Goal: Task Accomplishment & Management: Manage account settings

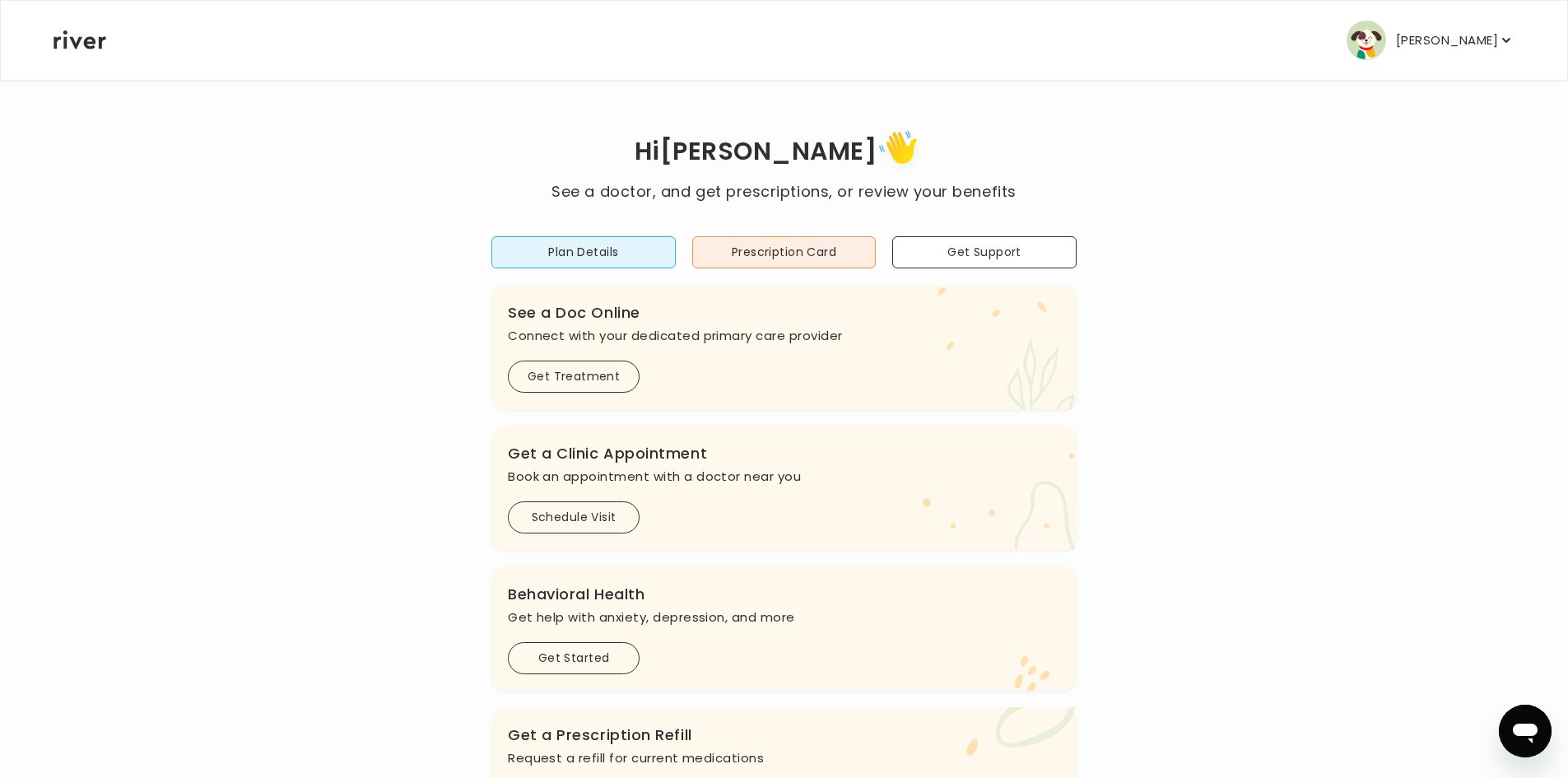
click at [1411, 49] on p "[PERSON_NAME]" at bounding box center [1447, 40] width 102 height 23
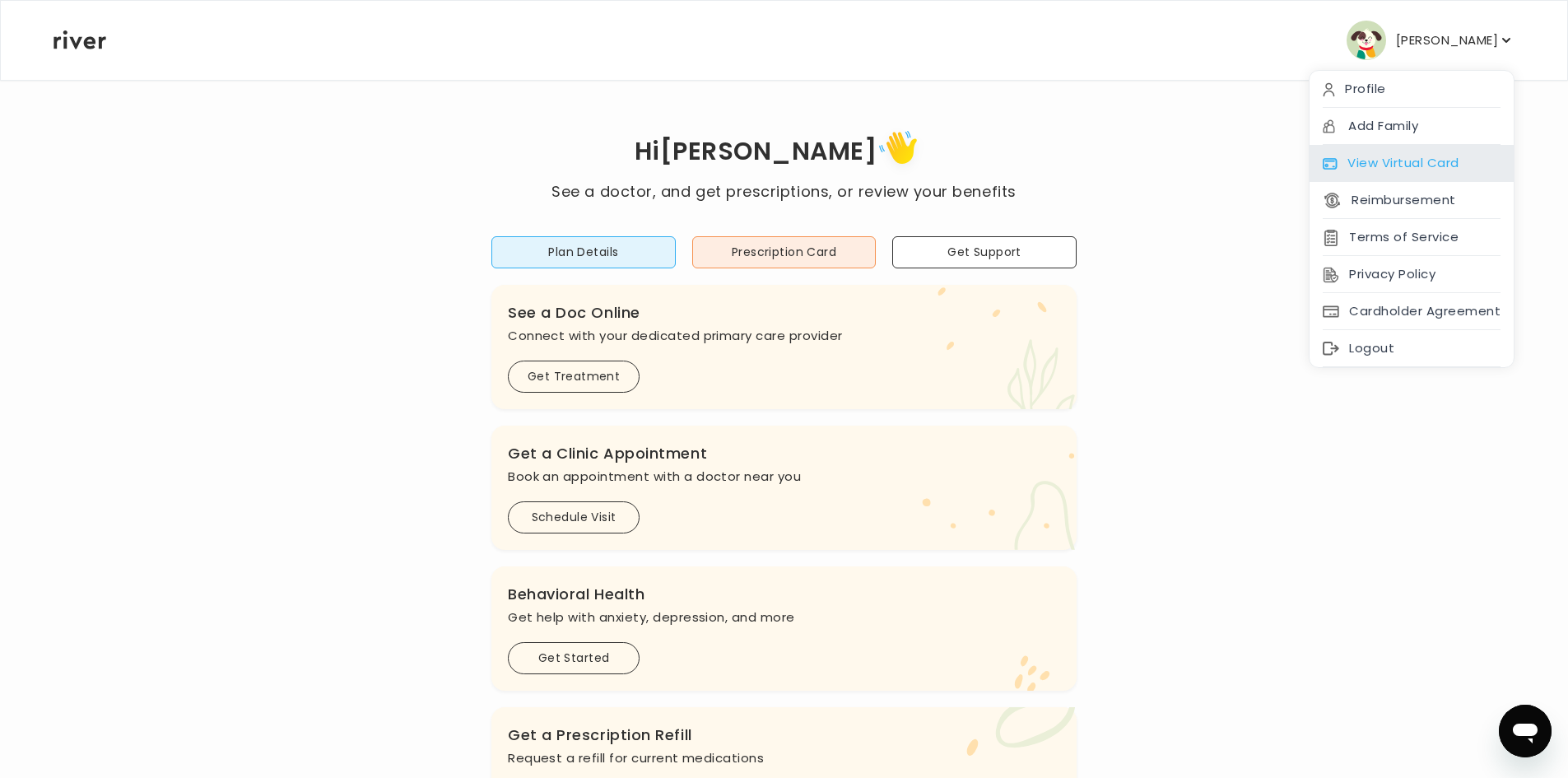
click at [1401, 154] on div "View Virtual Card" at bounding box center [1411, 163] width 204 height 37
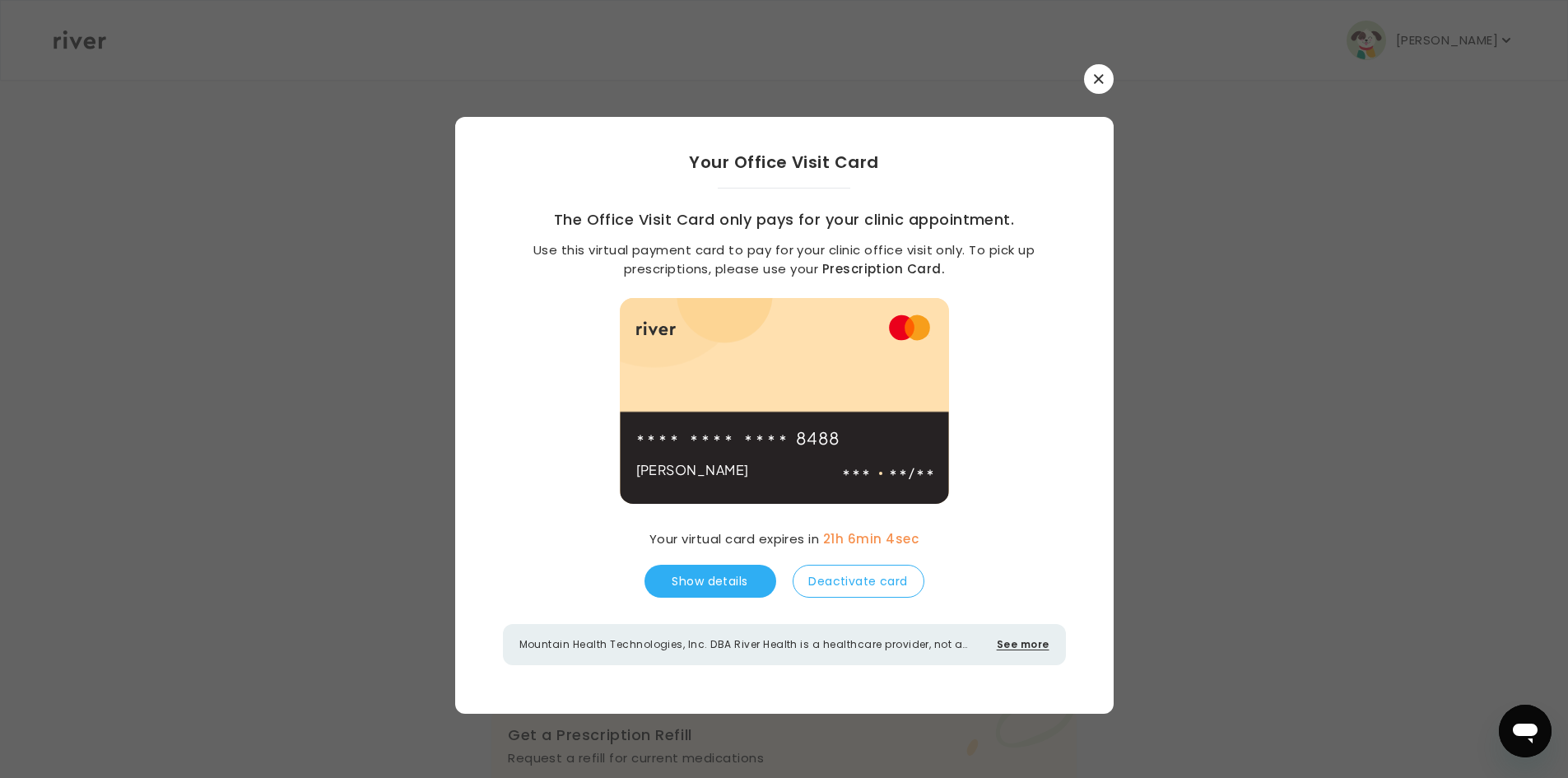
click at [1109, 80] on button "button" at bounding box center [1099, 79] width 29 height 29
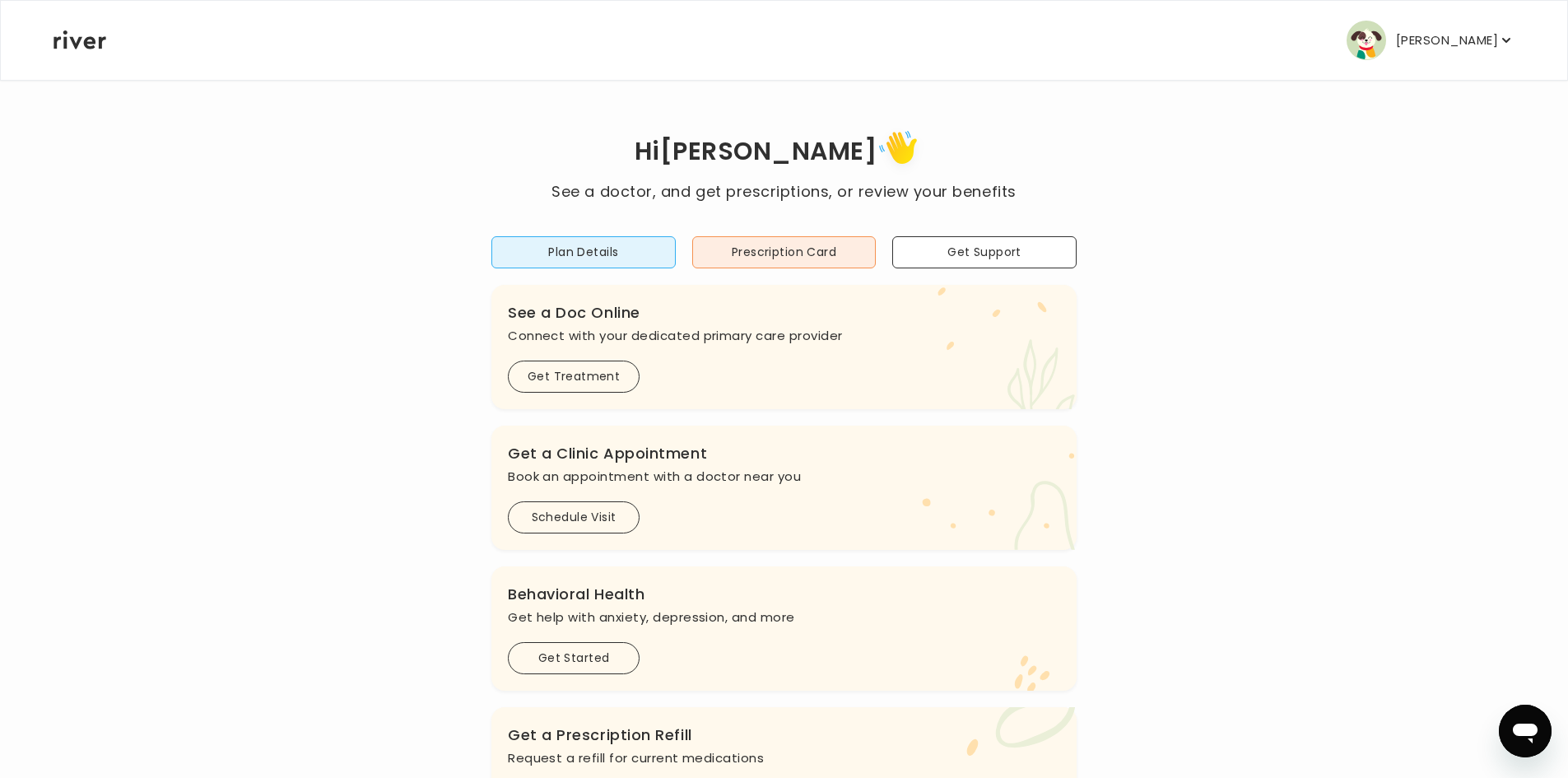
click at [1500, 52] on button "[PERSON_NAME]" at bounding box center [1430, 40] width 168 height 40
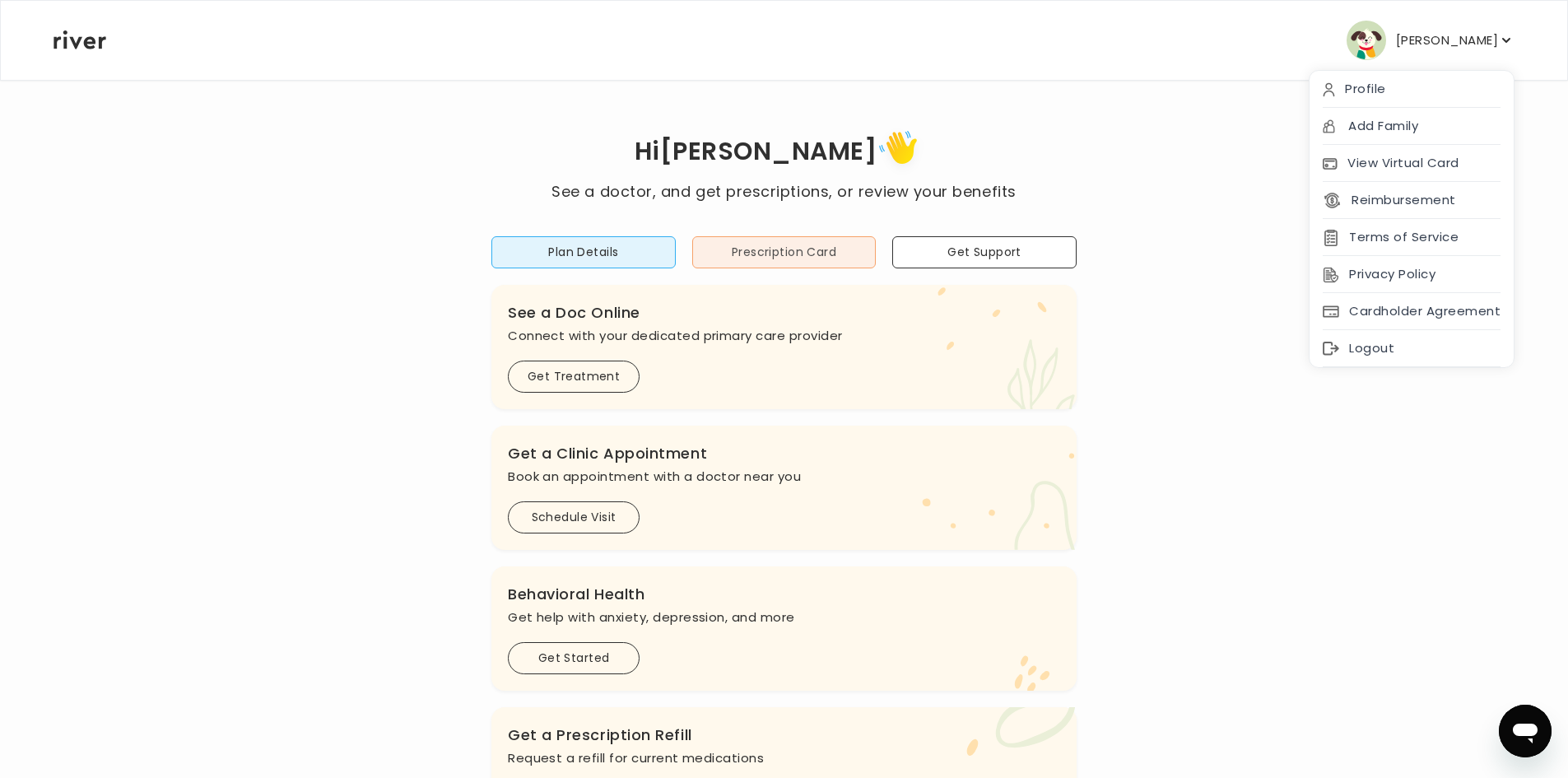
click at [746, 256] on button "Prescription Card" at bounding box center [784, 252] width 184 height 32
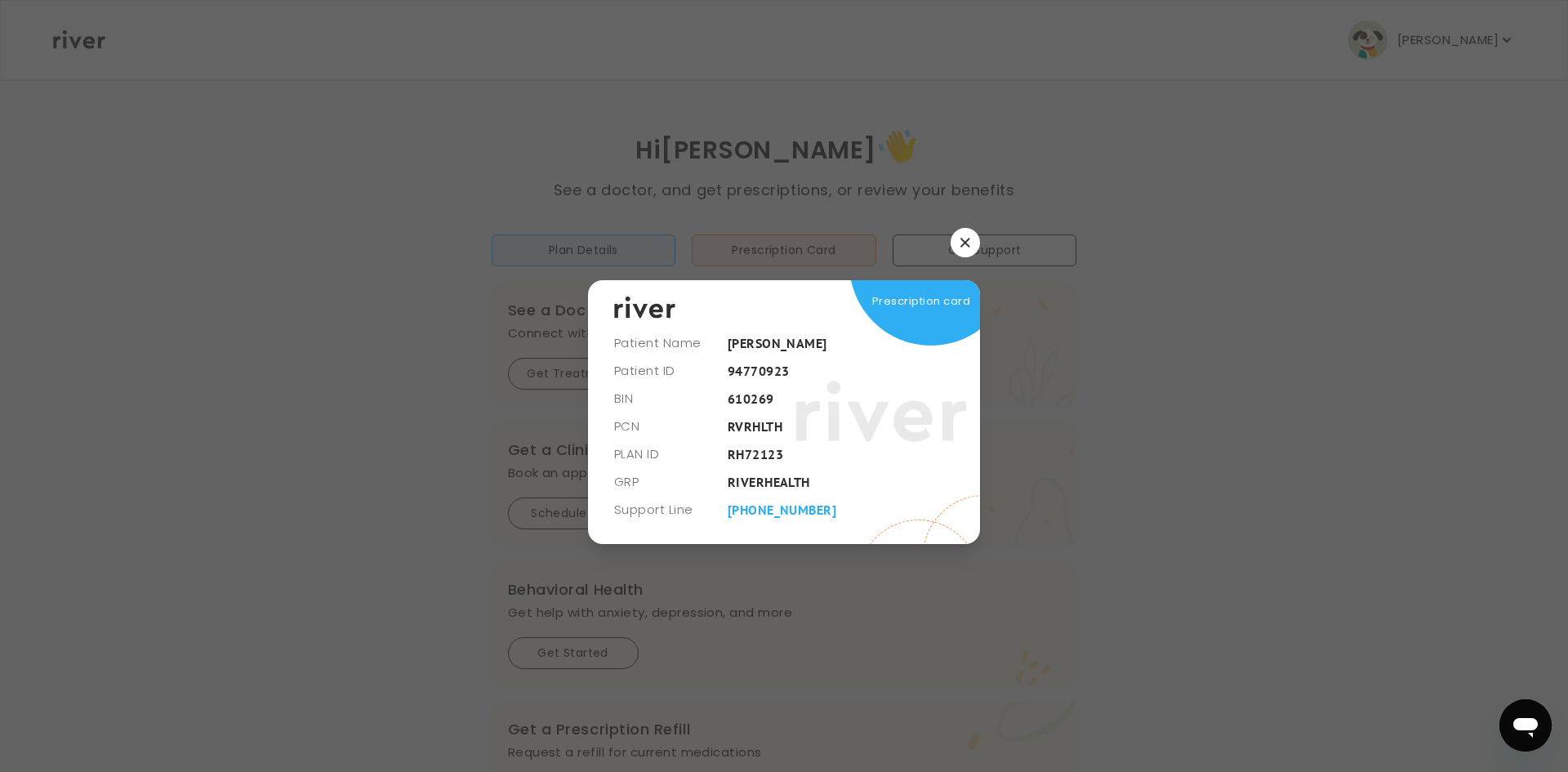
click at [968, 236] on button "button" at bounding box center [965, 243] width 29 height 29
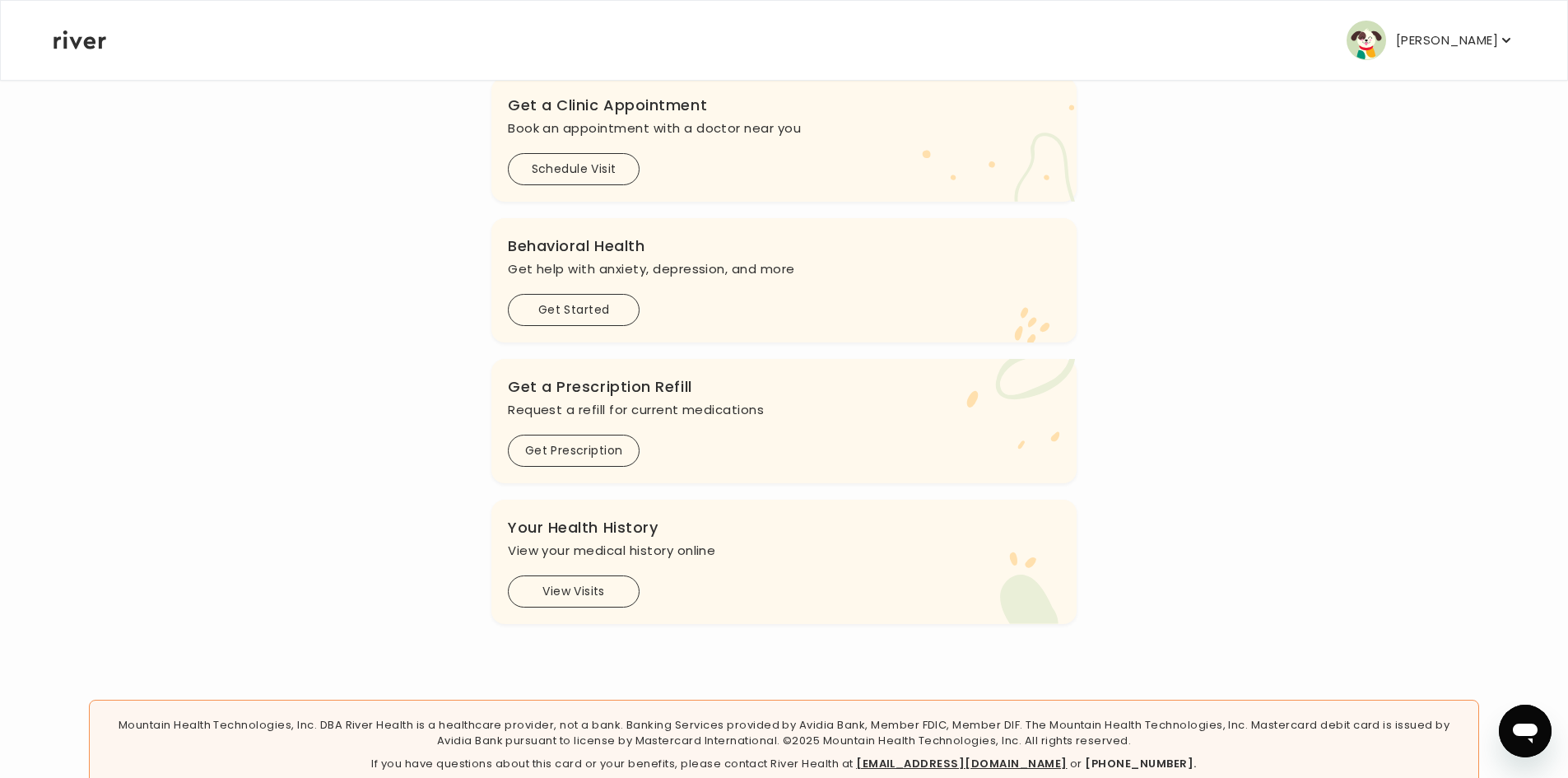
scroll to position [408, 0]
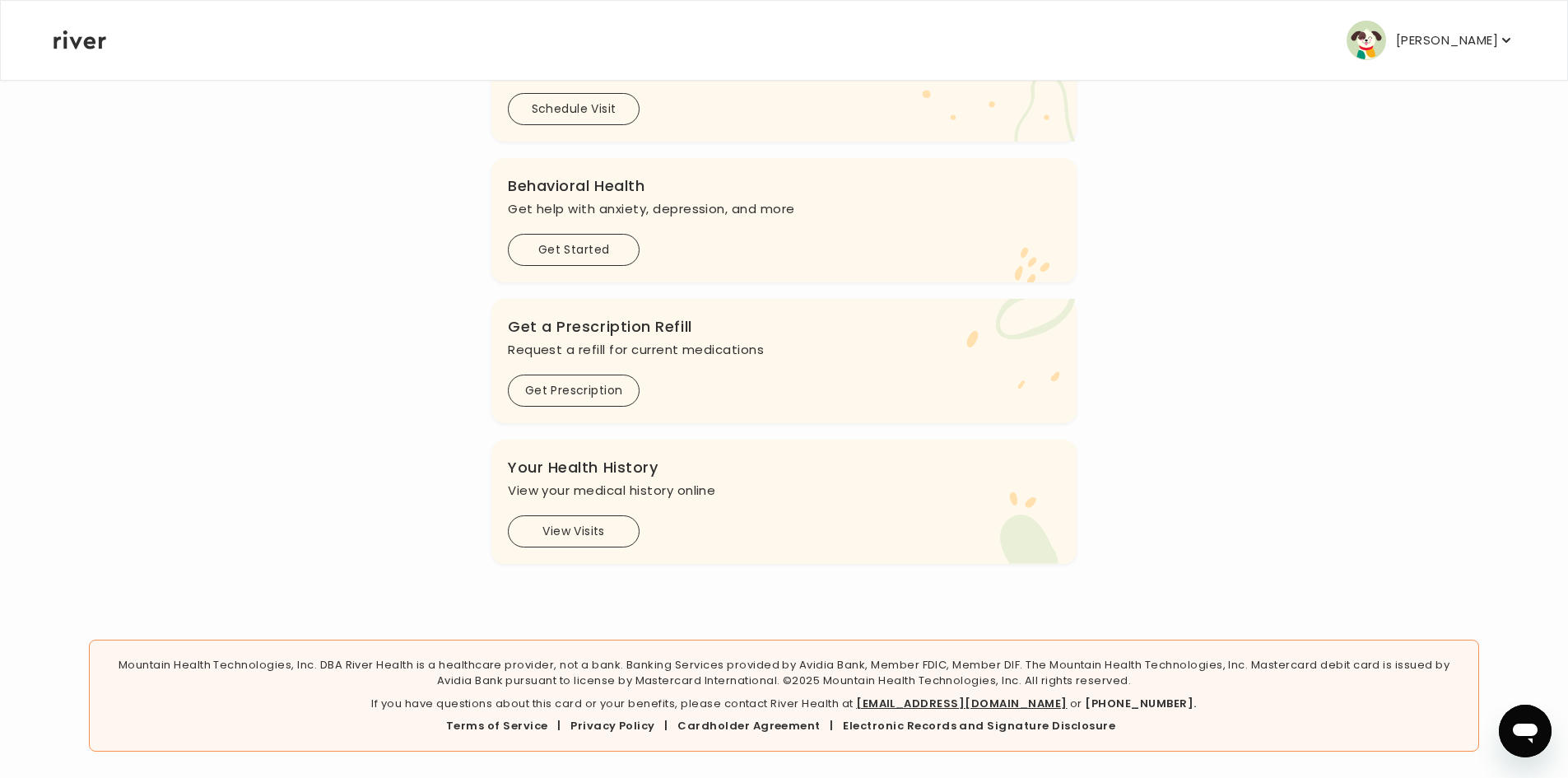
click at [543, 544] on button "View Visits" at bounding box center [573, 531] width 132 height 32
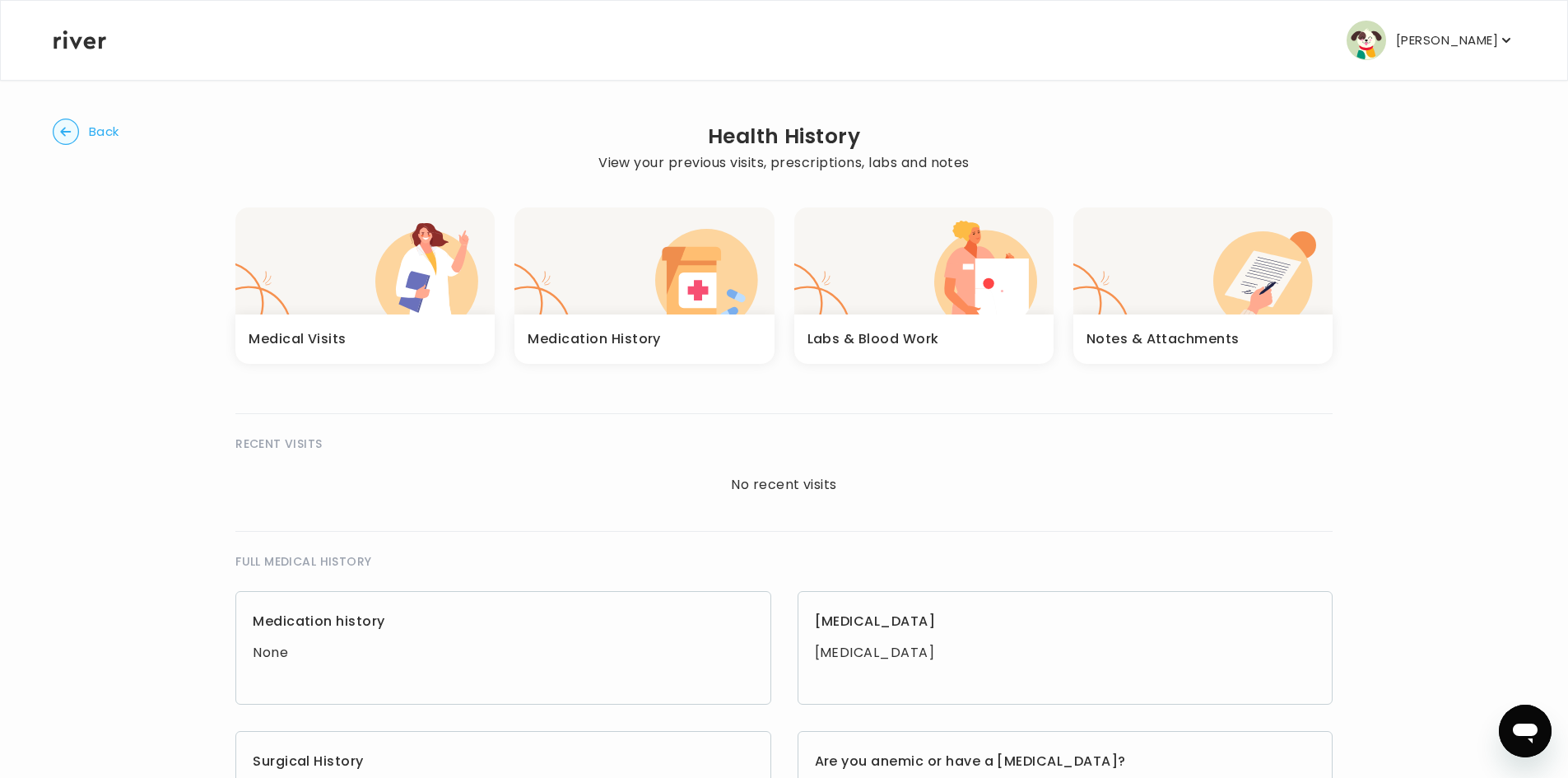
click at [422, 303] on icon "button" at bounding box center [427, 269] width 103 height 91
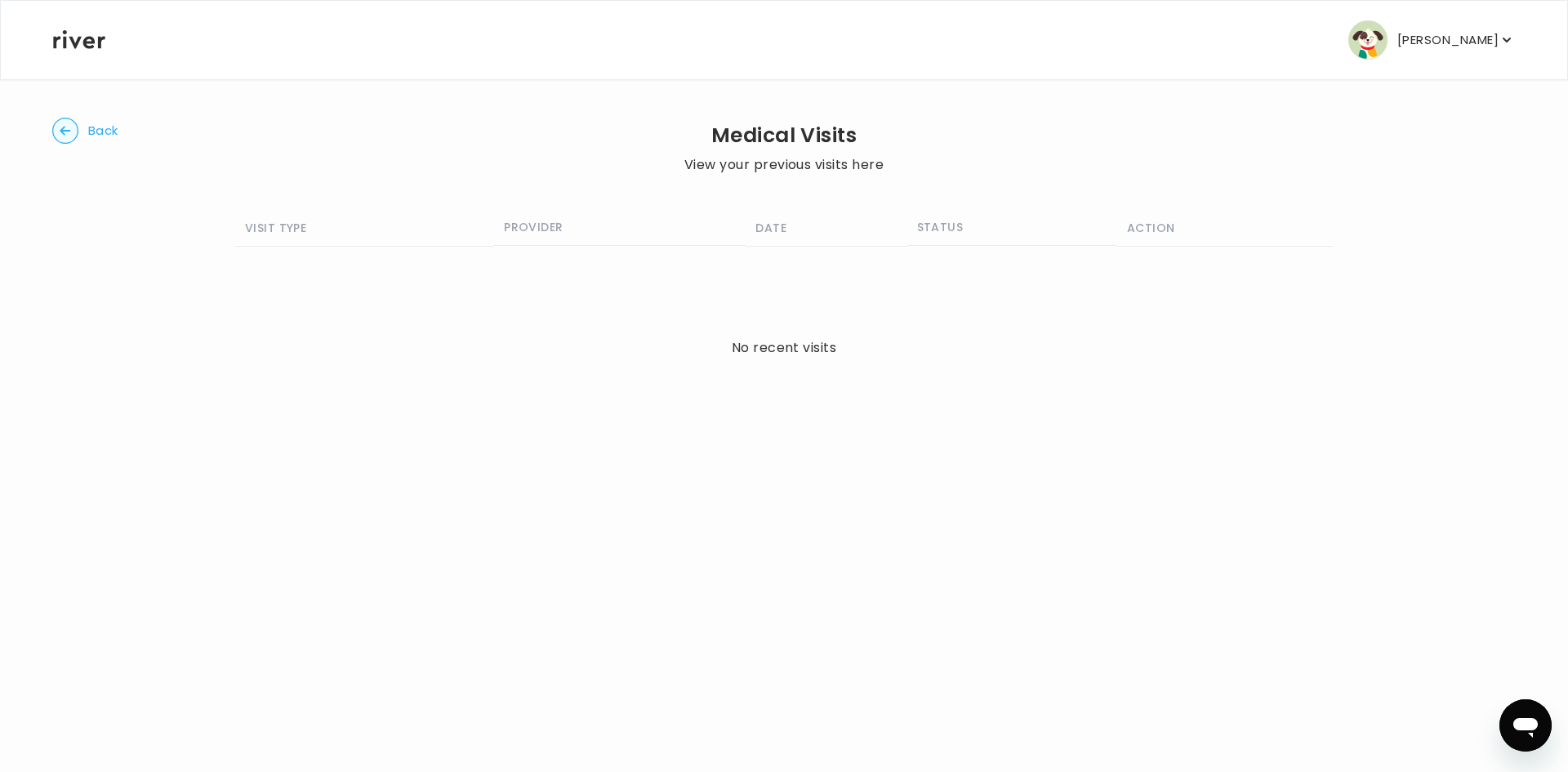
click at [90, 132] on span "Back" at bounding box center [102, 131] width 30 height 23
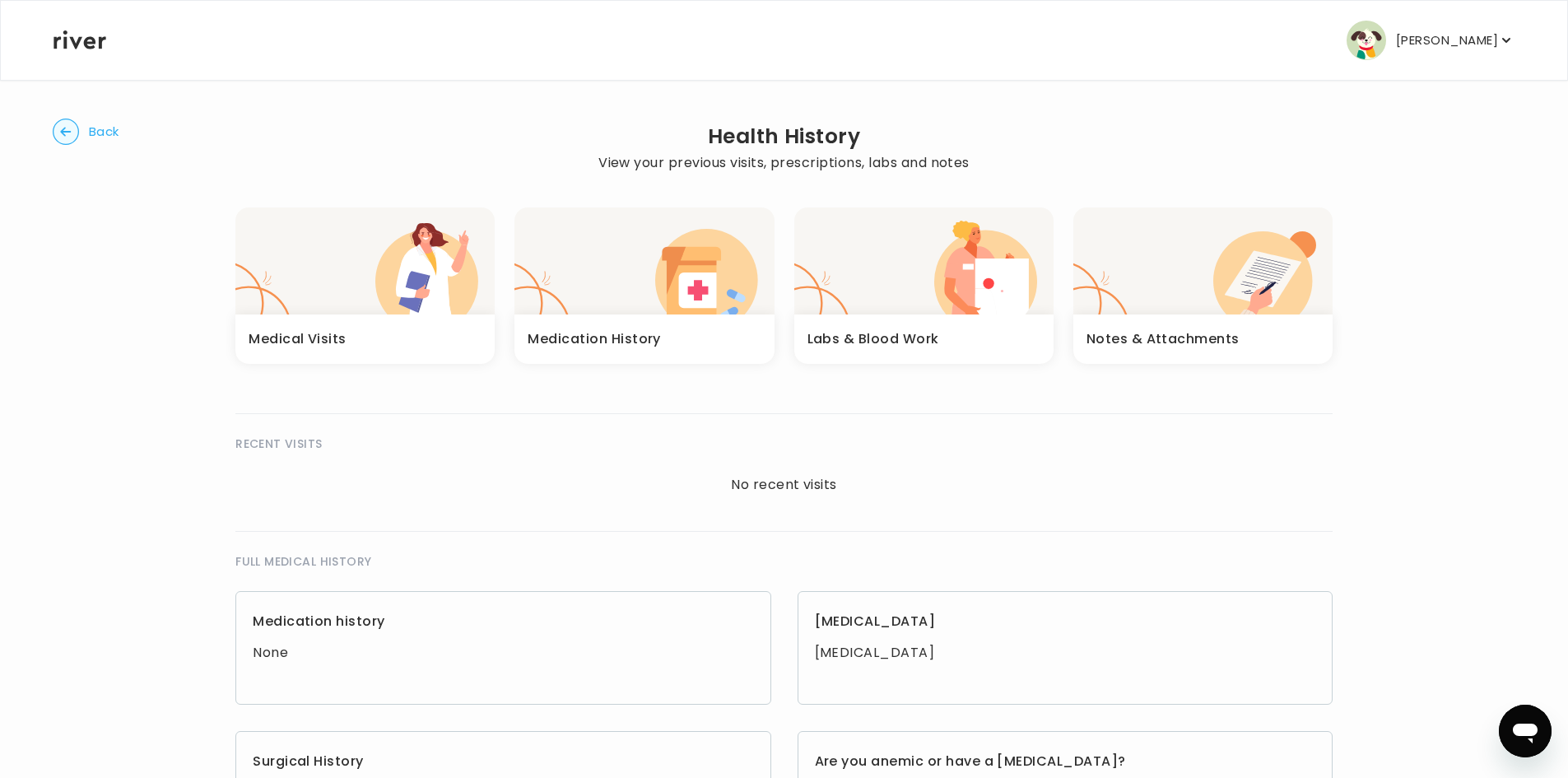
click at [90, 133] on span "Back" at bounding box center [103, 132] width 30 height 23
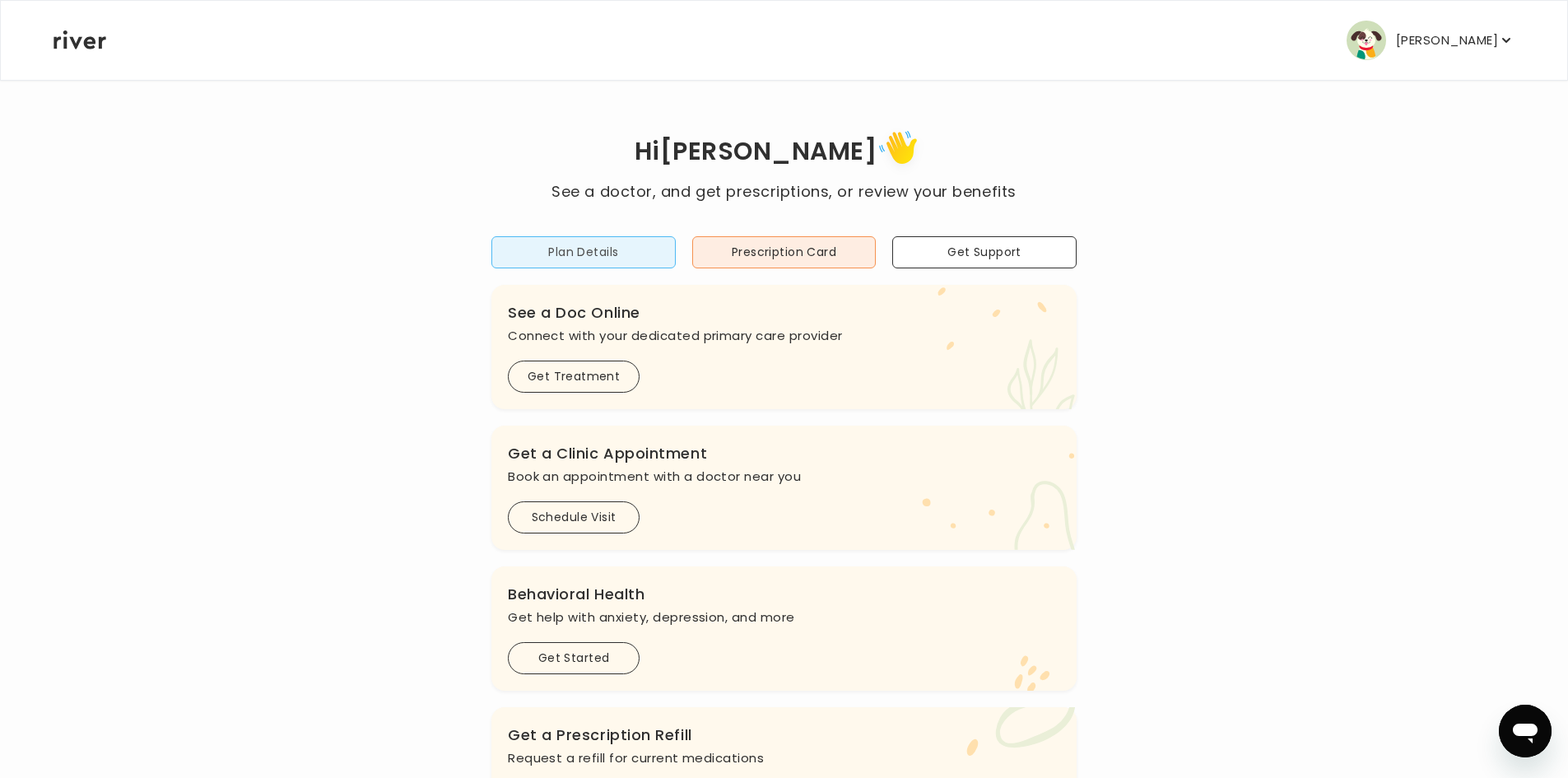
click at [633, 249] on button "Plan Details" at bounding box center [583, 252] width 184 height 32
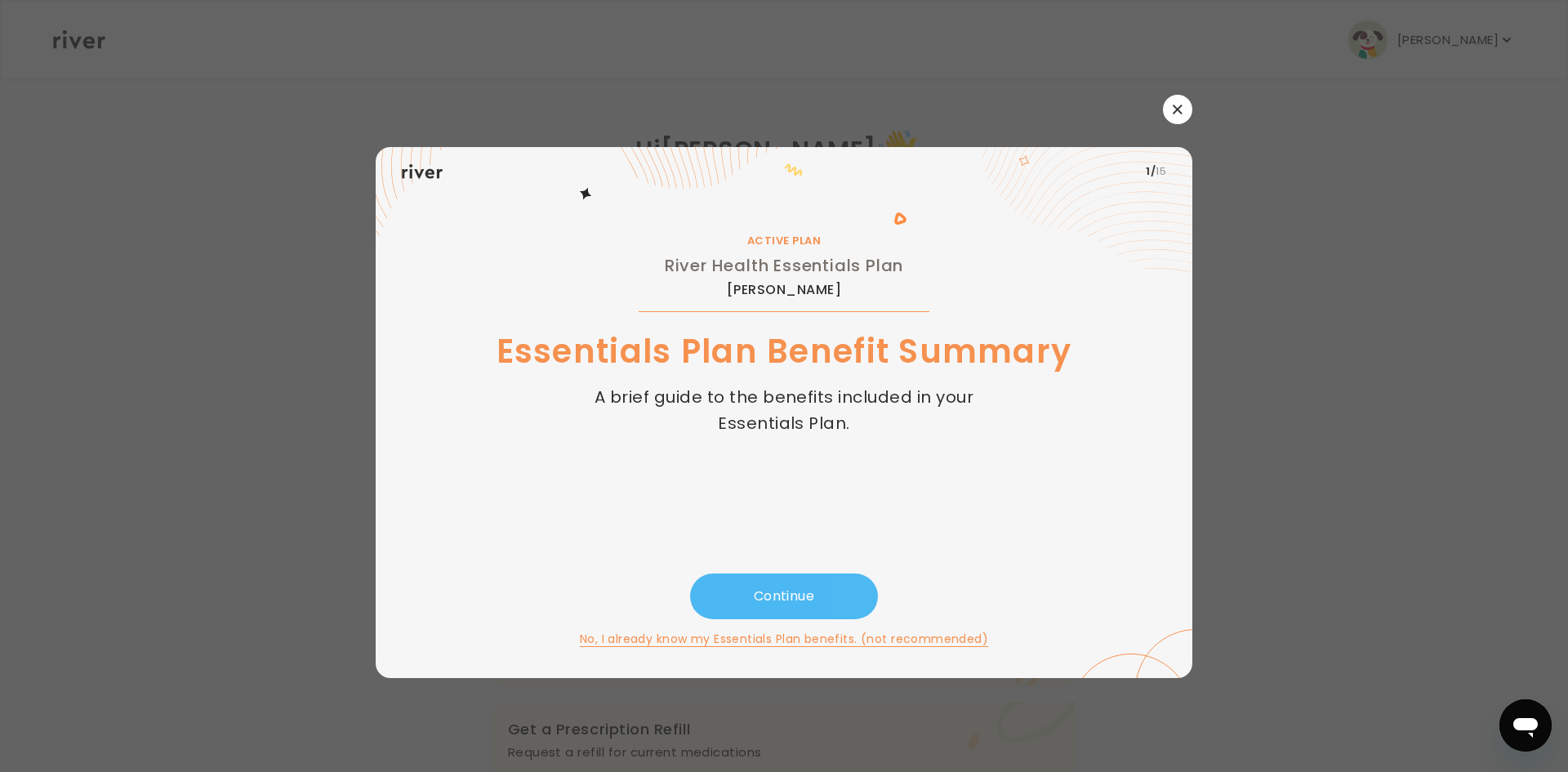
click at [785, 593] on button "Continue" at bounding box center [784, 597] width 188 height 46
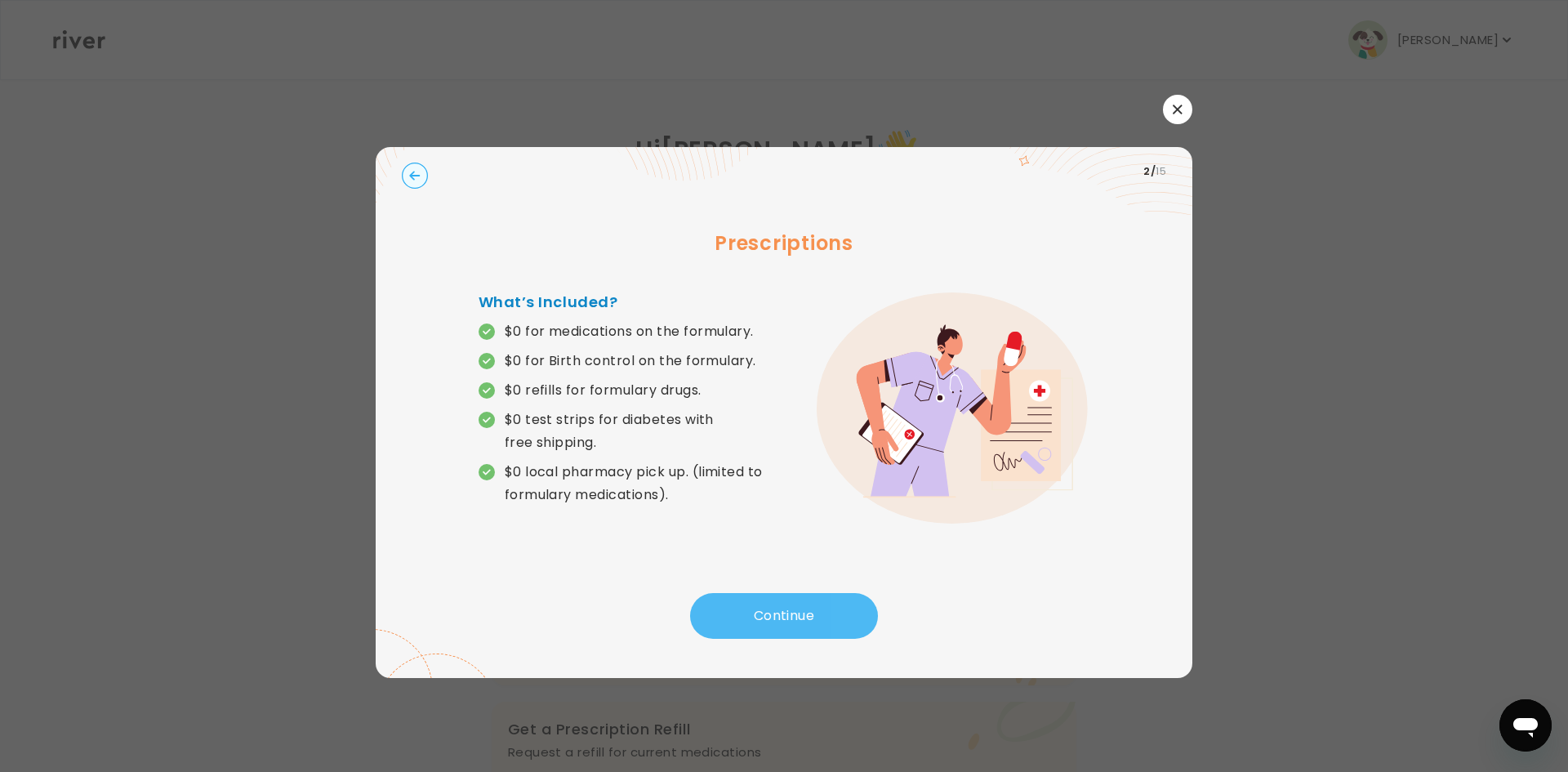
click at [793, 593] on button "Continue" at bounding box center [784, 616] width 188 height 46
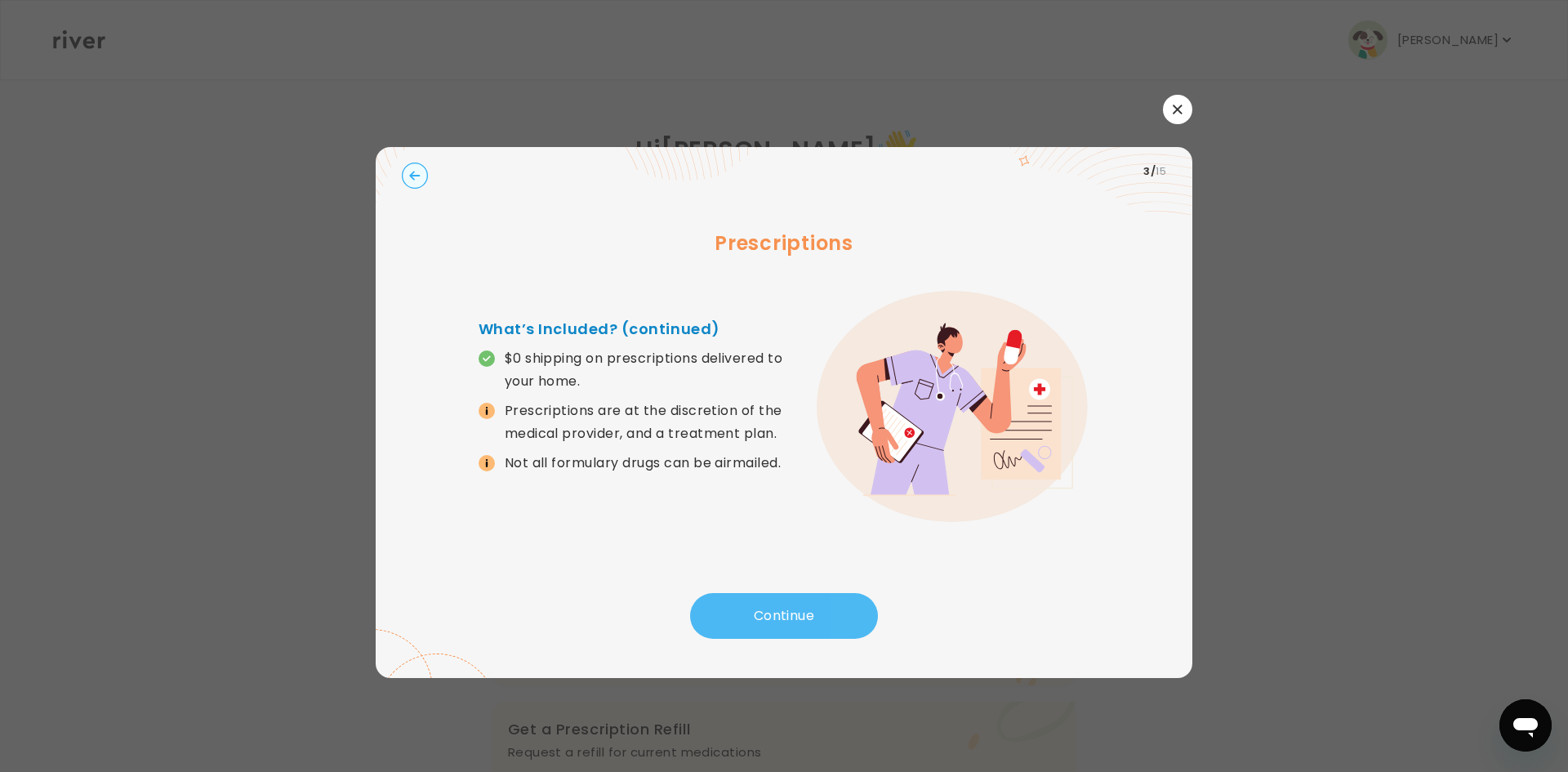
click at [797, 607] on button "Continue" at bounding box center [784, 616] width 188 height 46
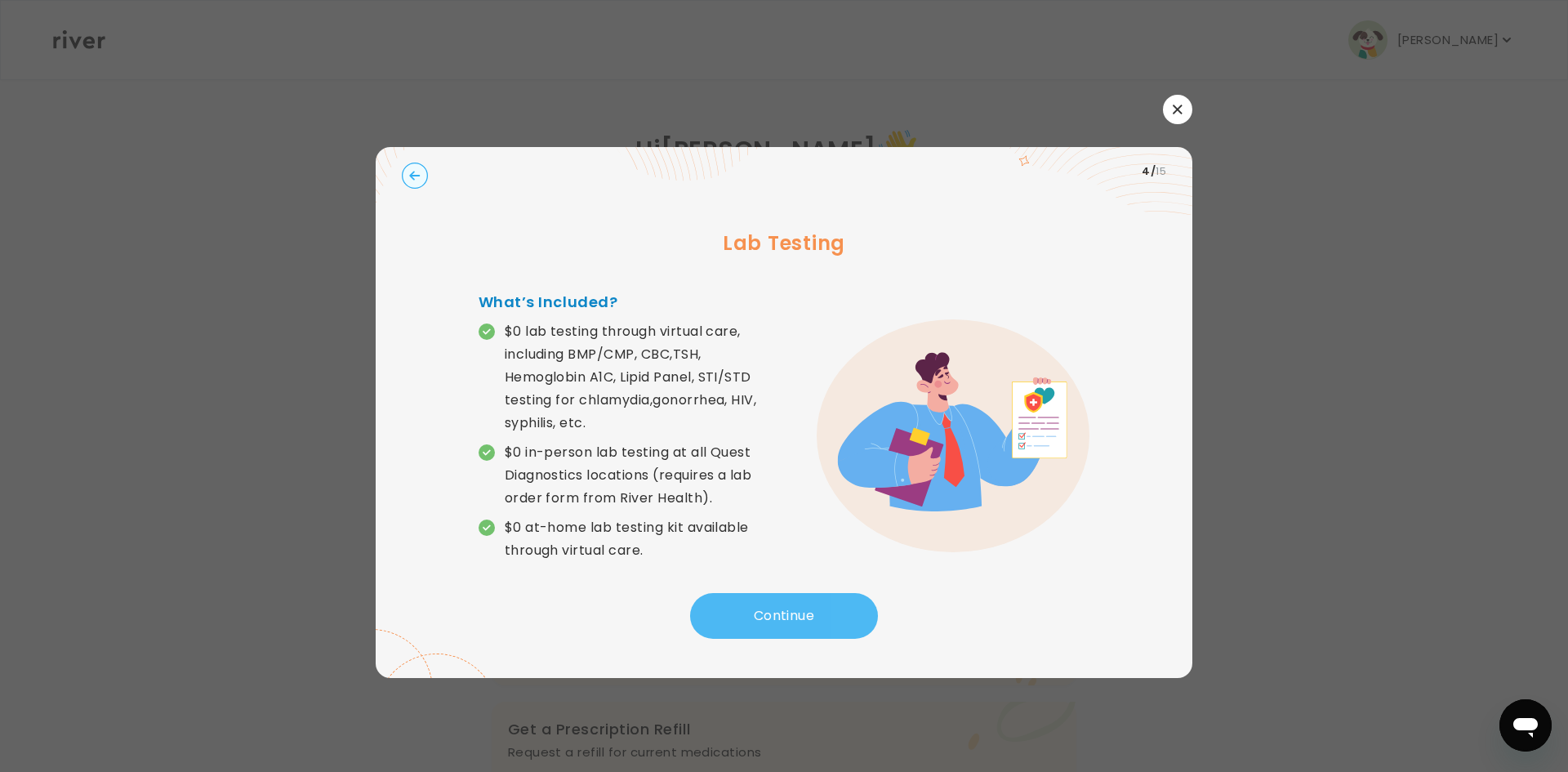
click at [797, 607] on button "Continue" at bounding box center [784, 616] width 188 height 46
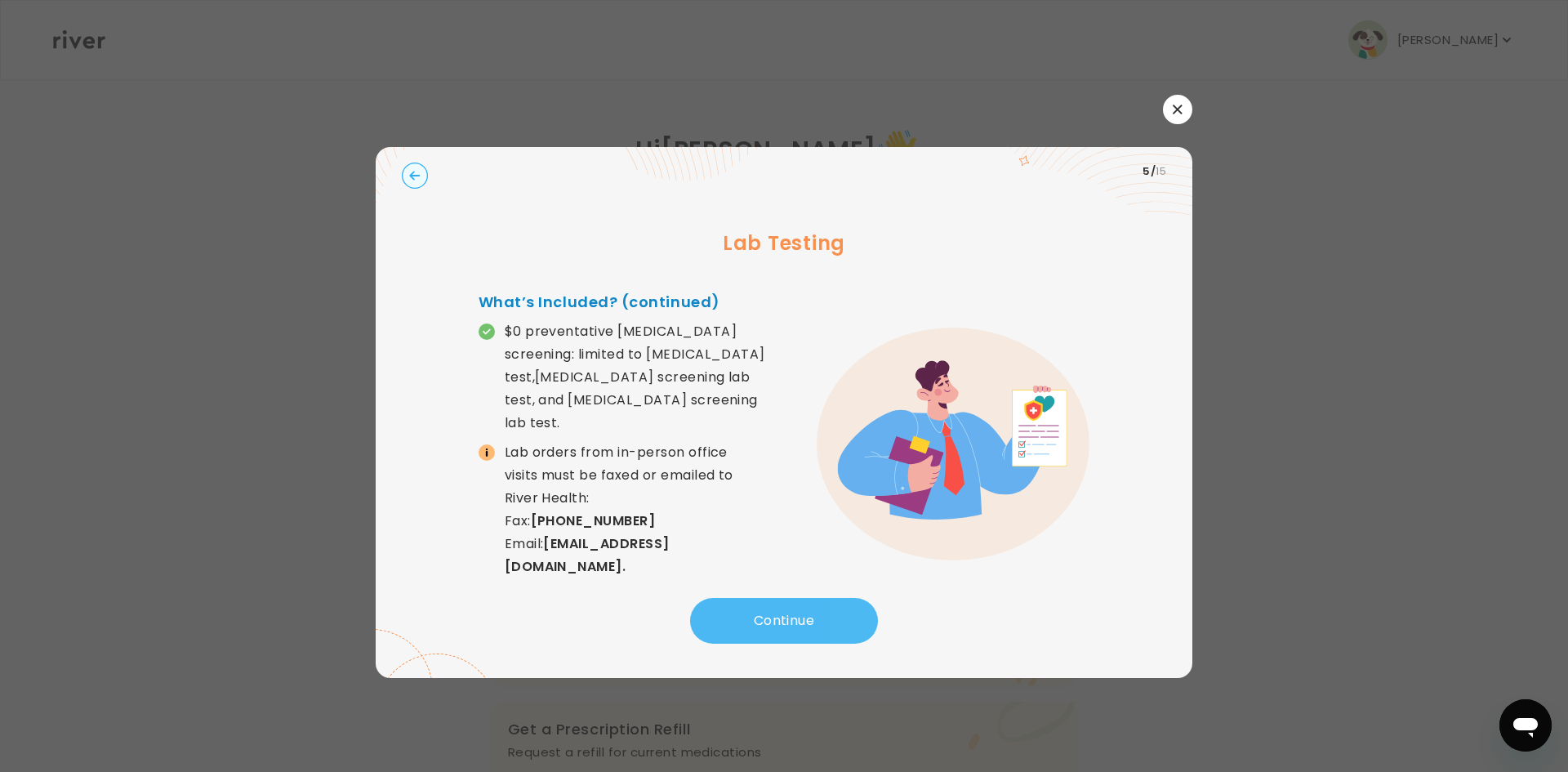
click at [797, 607] on button "Continue" at bounding box center [784, 621] width 188 height 46
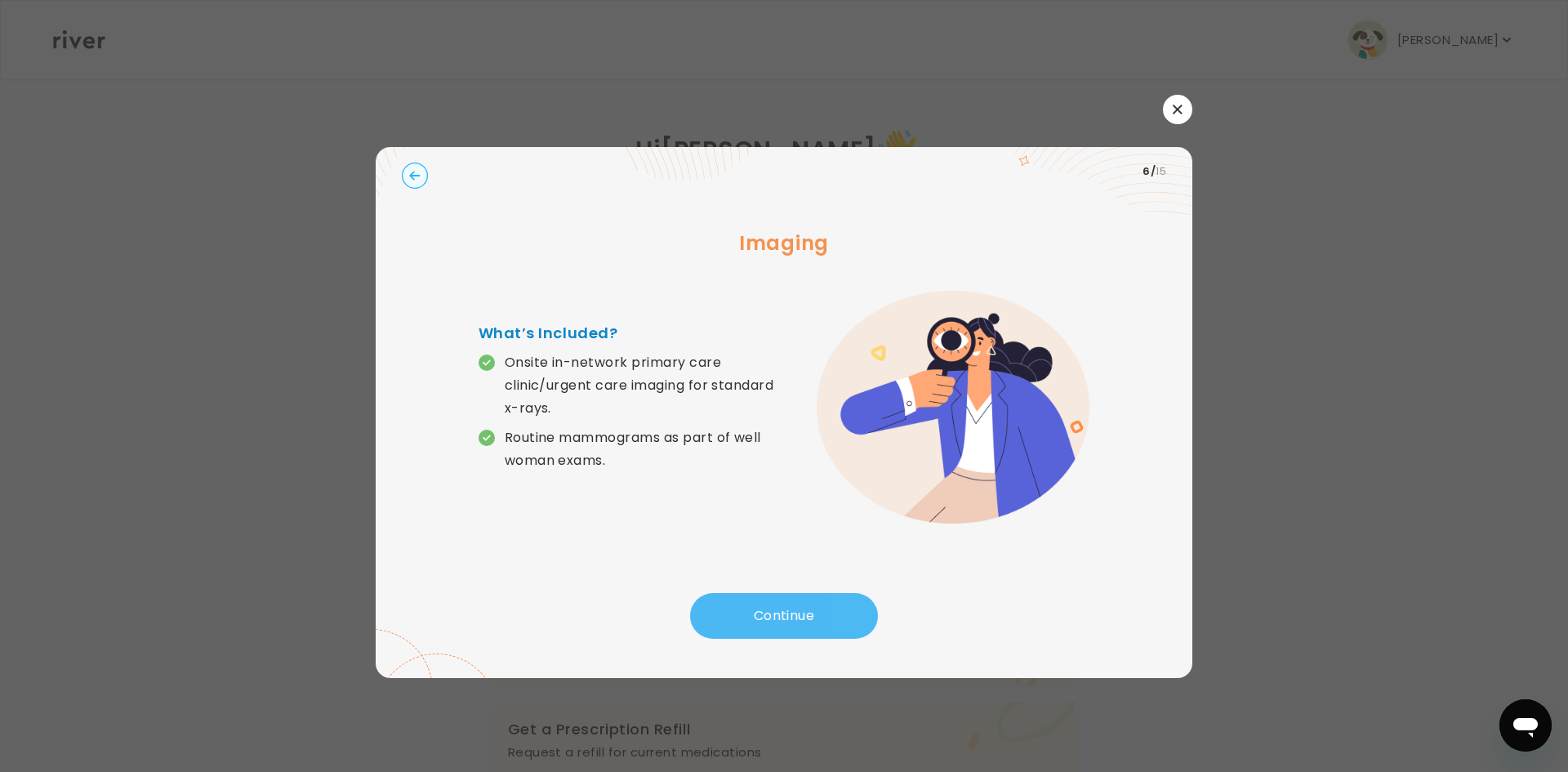
click at [797, 607] on button "Continue" at bounding box center [784, 616] width 188 height 46
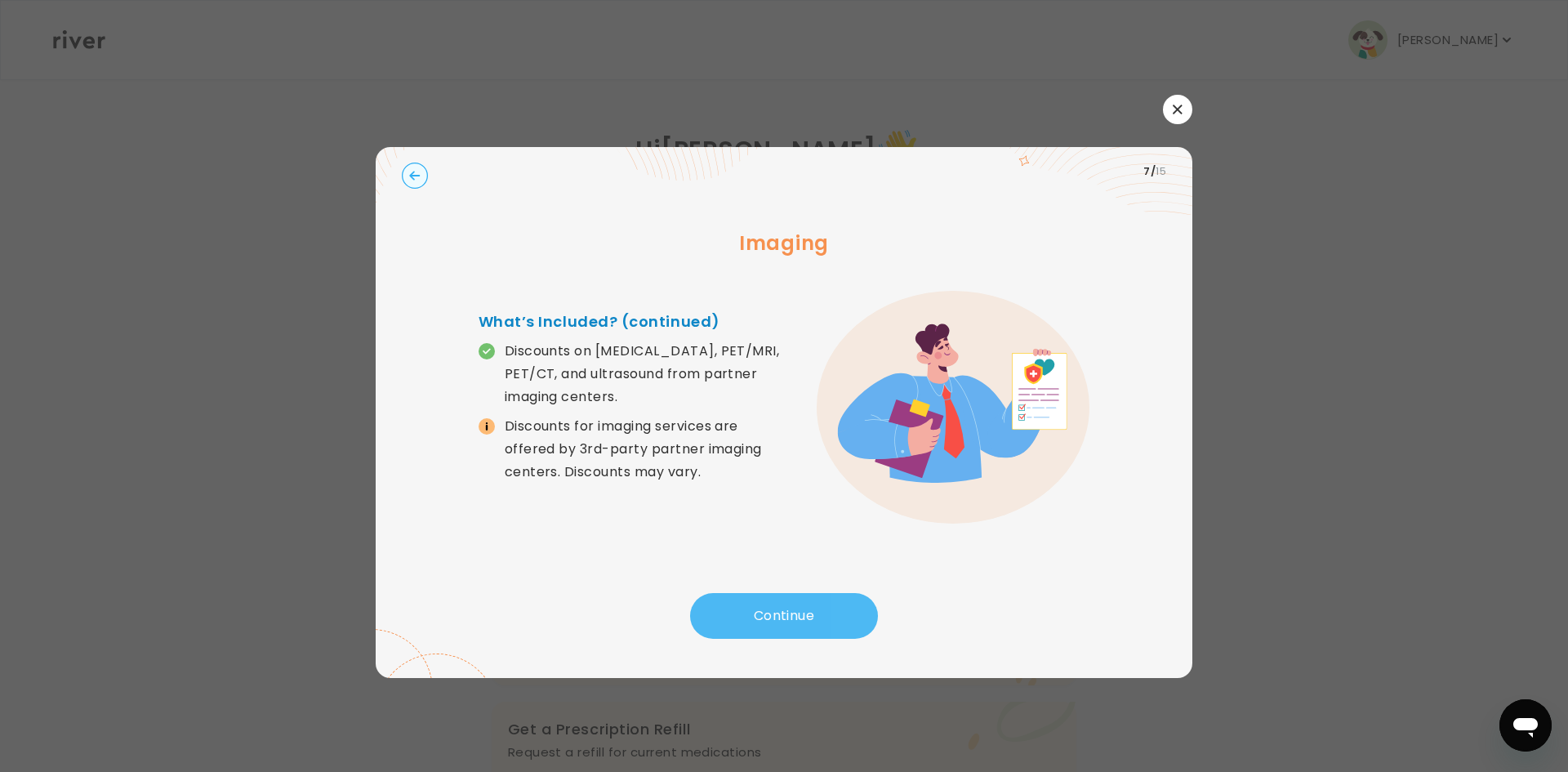
click at [797, 607] on button "Continue" at bounding box center [784, 616] width 188 height 46
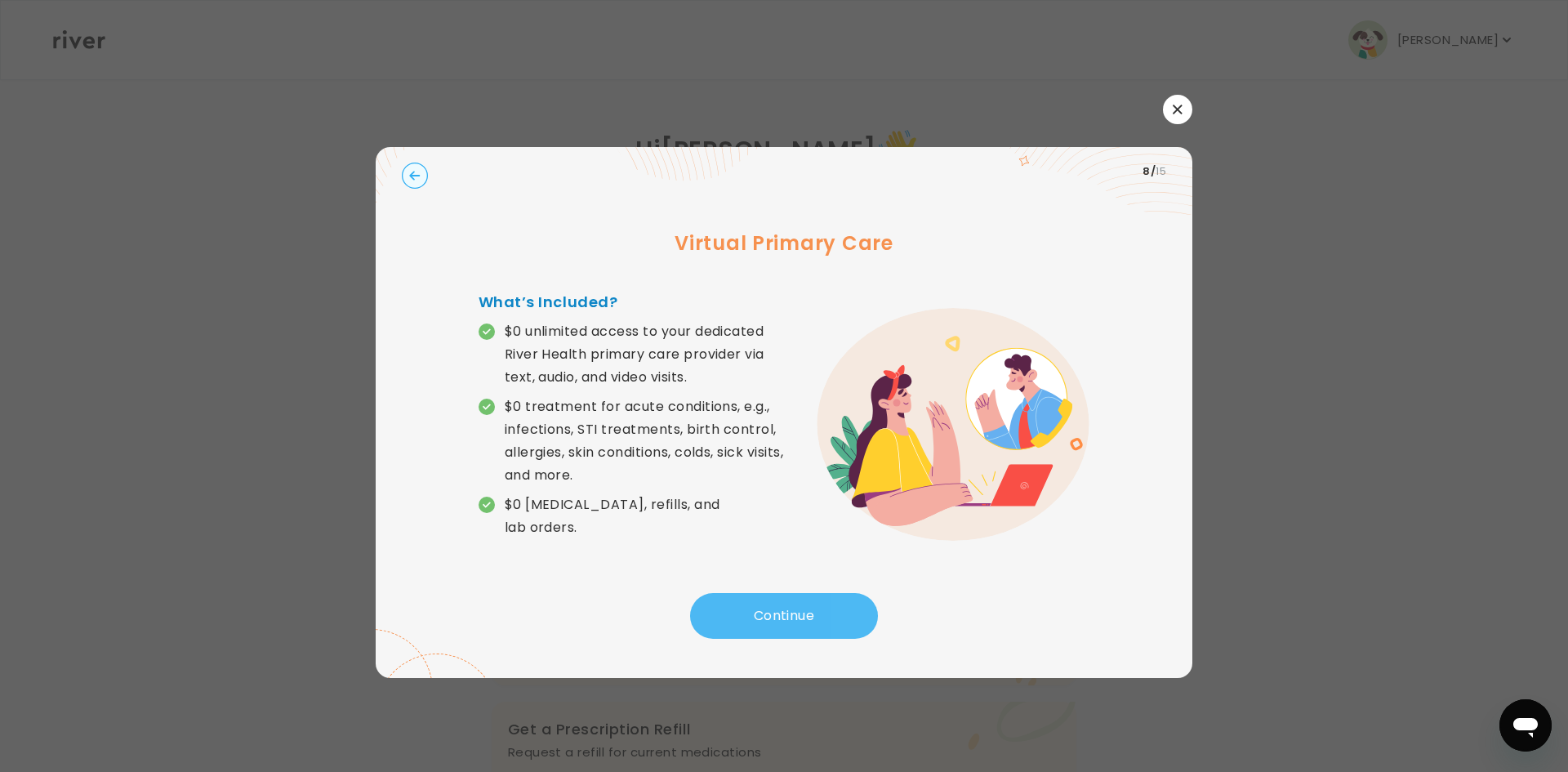
click at [797, 607] on button "Continue" at bounding box center [784, 616] width 188 height 46
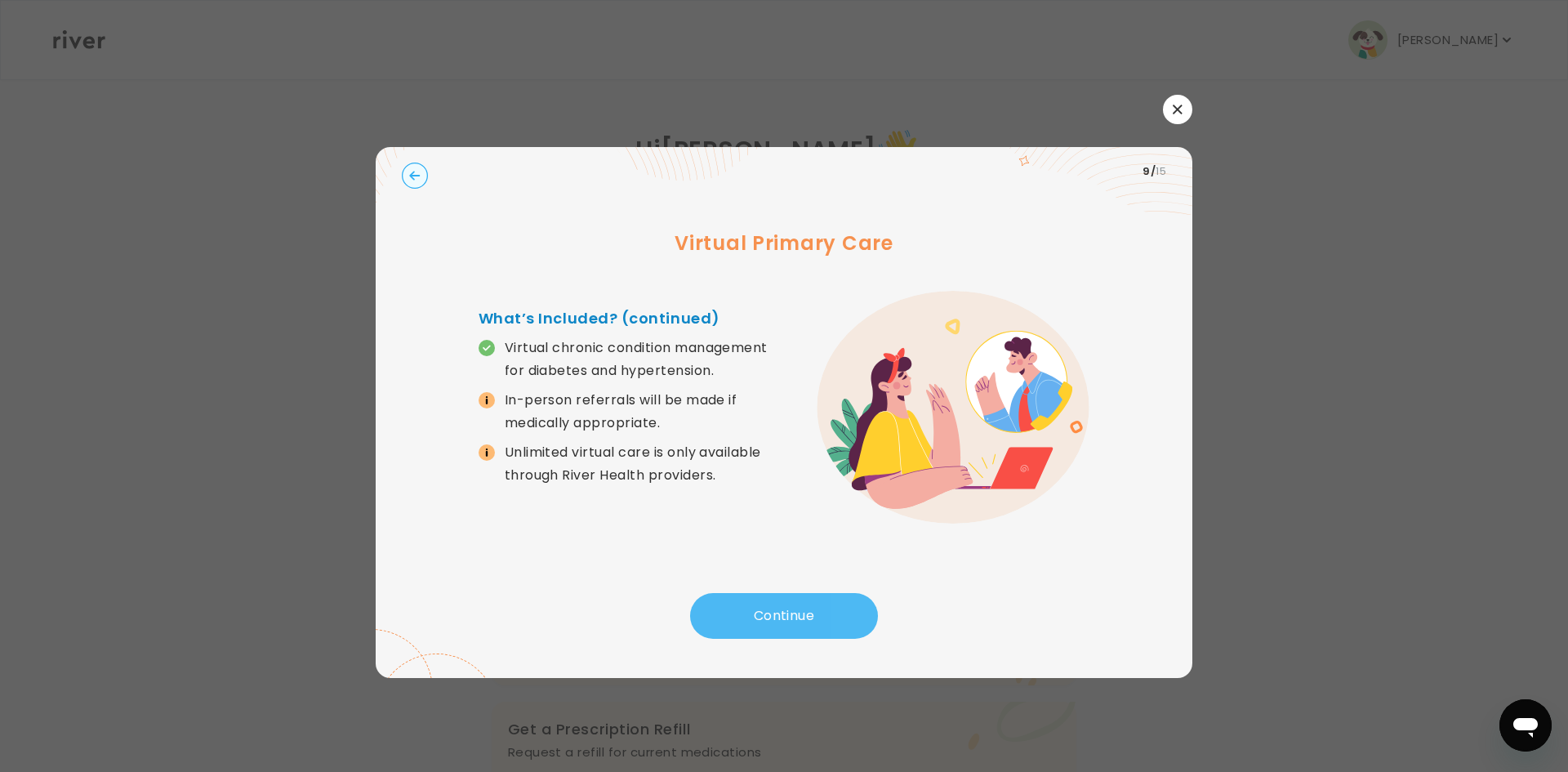
click at [797, 607] on button "Continue" at bounding box center [784, 616] width 188 height 46
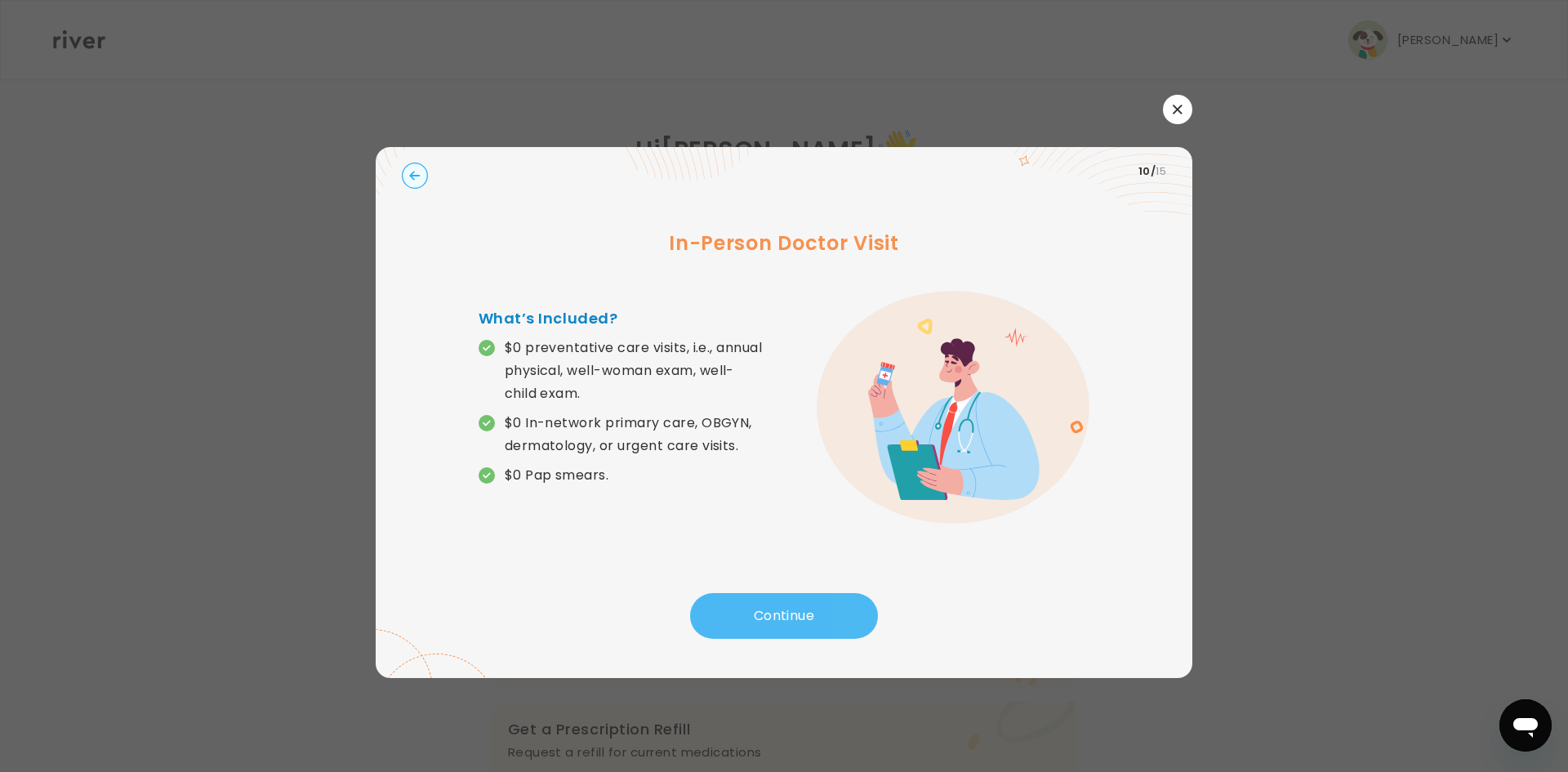
click at [797, 607] on button "Continue" at bounding box center [784, 616] width 188 height 46
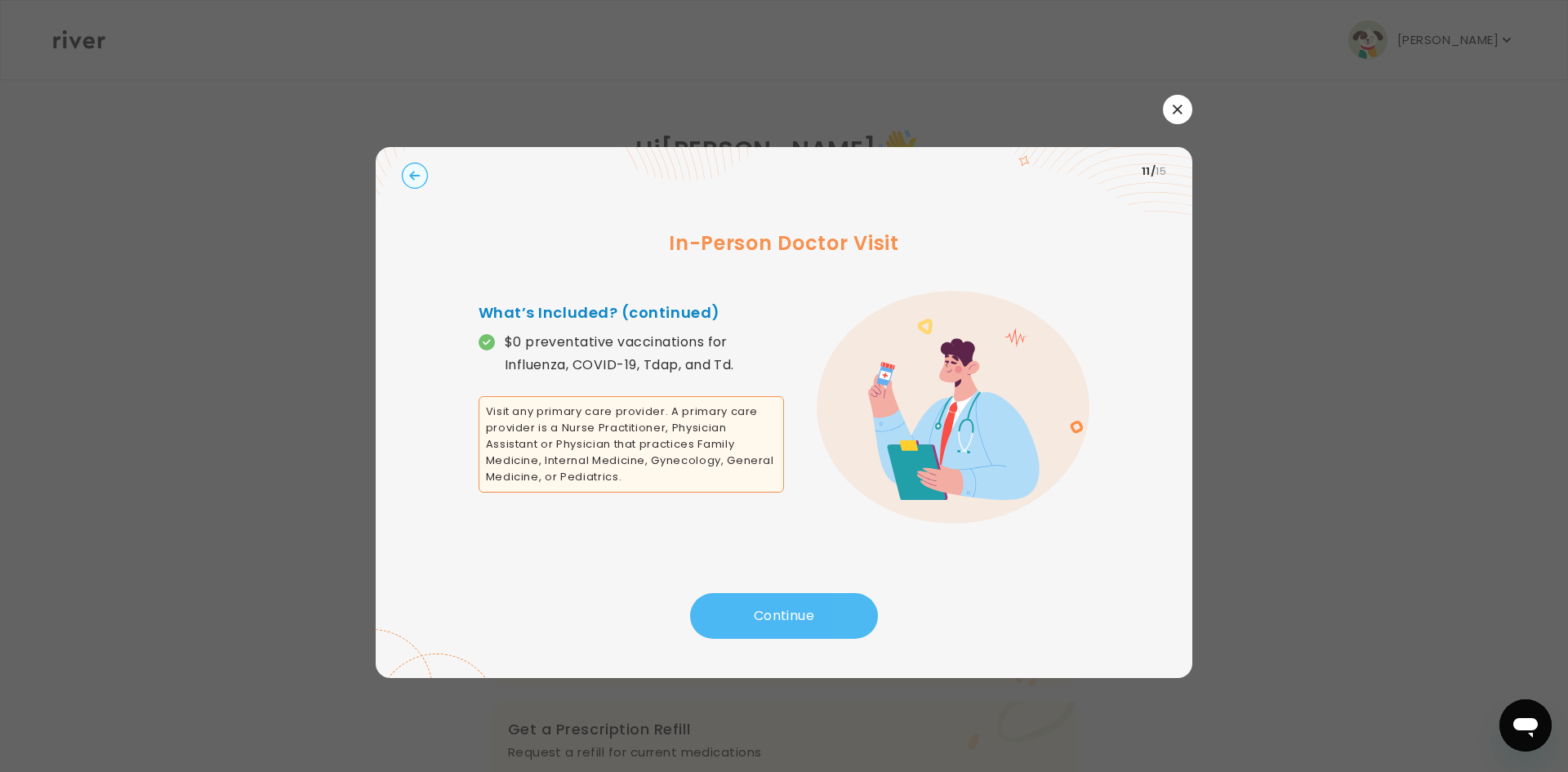
click at [797, 607] on button "Continue" at bounding box center [784, 616] width 188 height 46
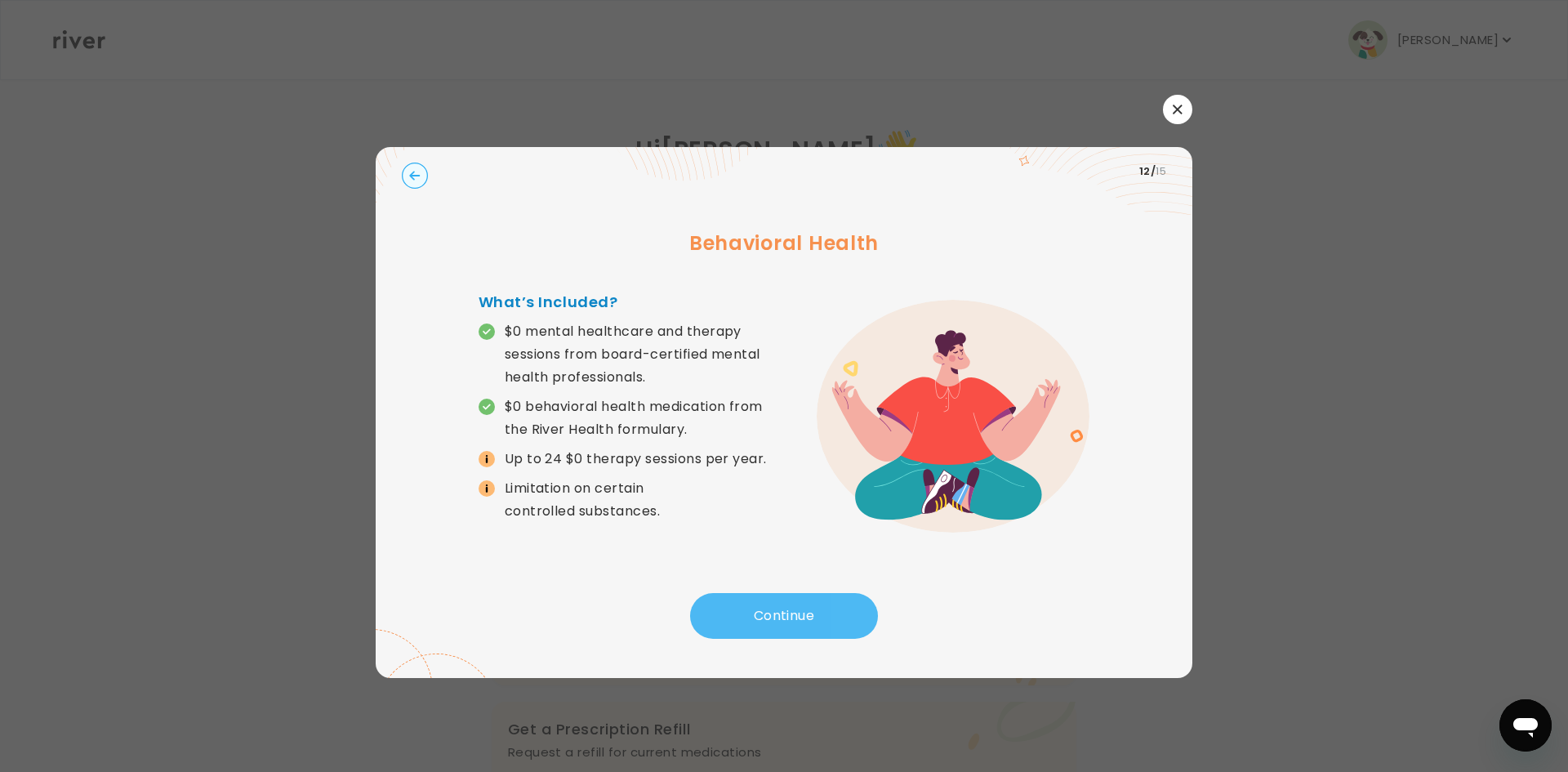
click at [797, 607] on button "Continue" at bounding box center [784, 616] width 188 height 46
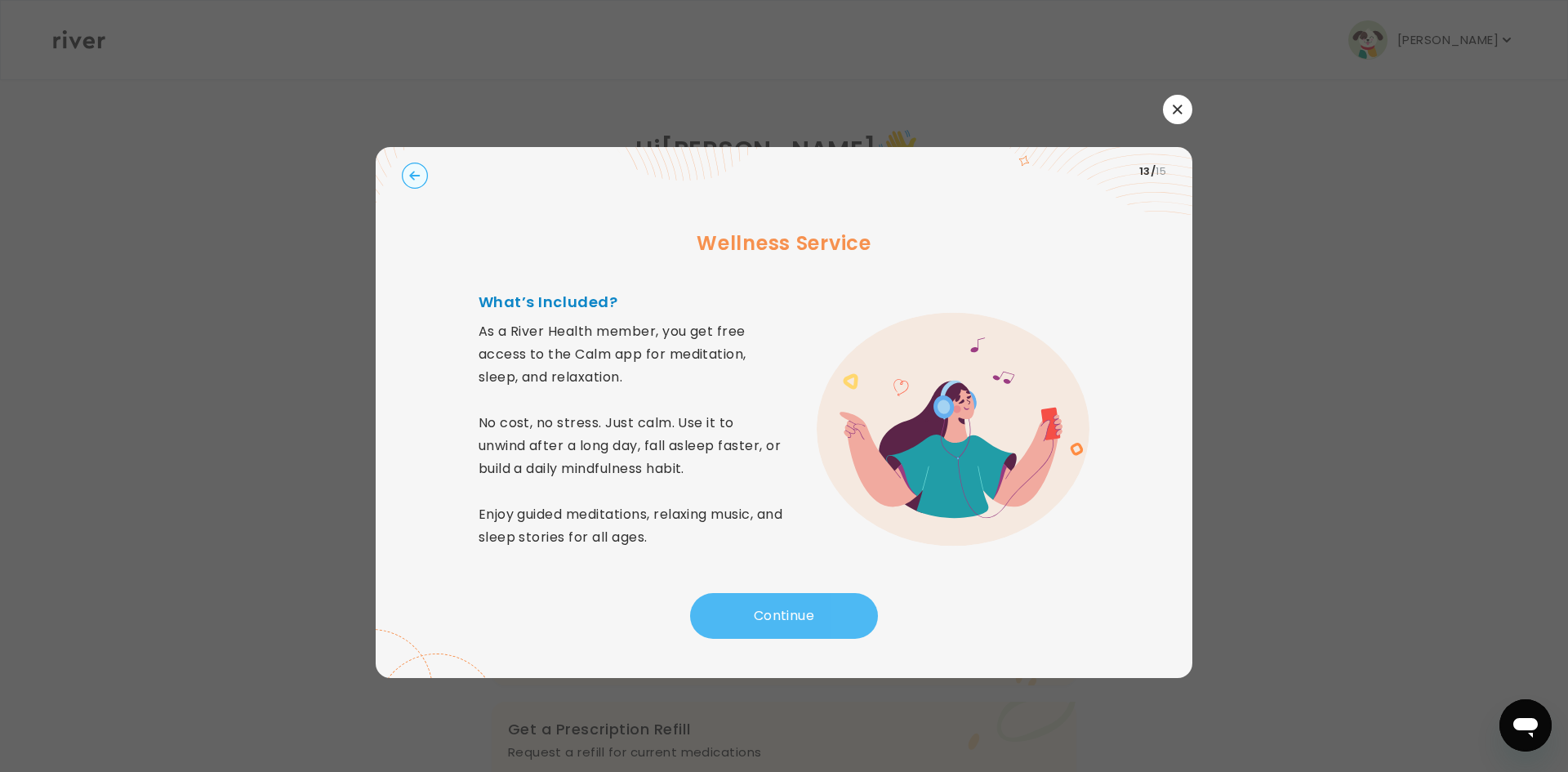
click at [797, 607] on button "Continue" at bounding box center [784, 616] width 188 height 46
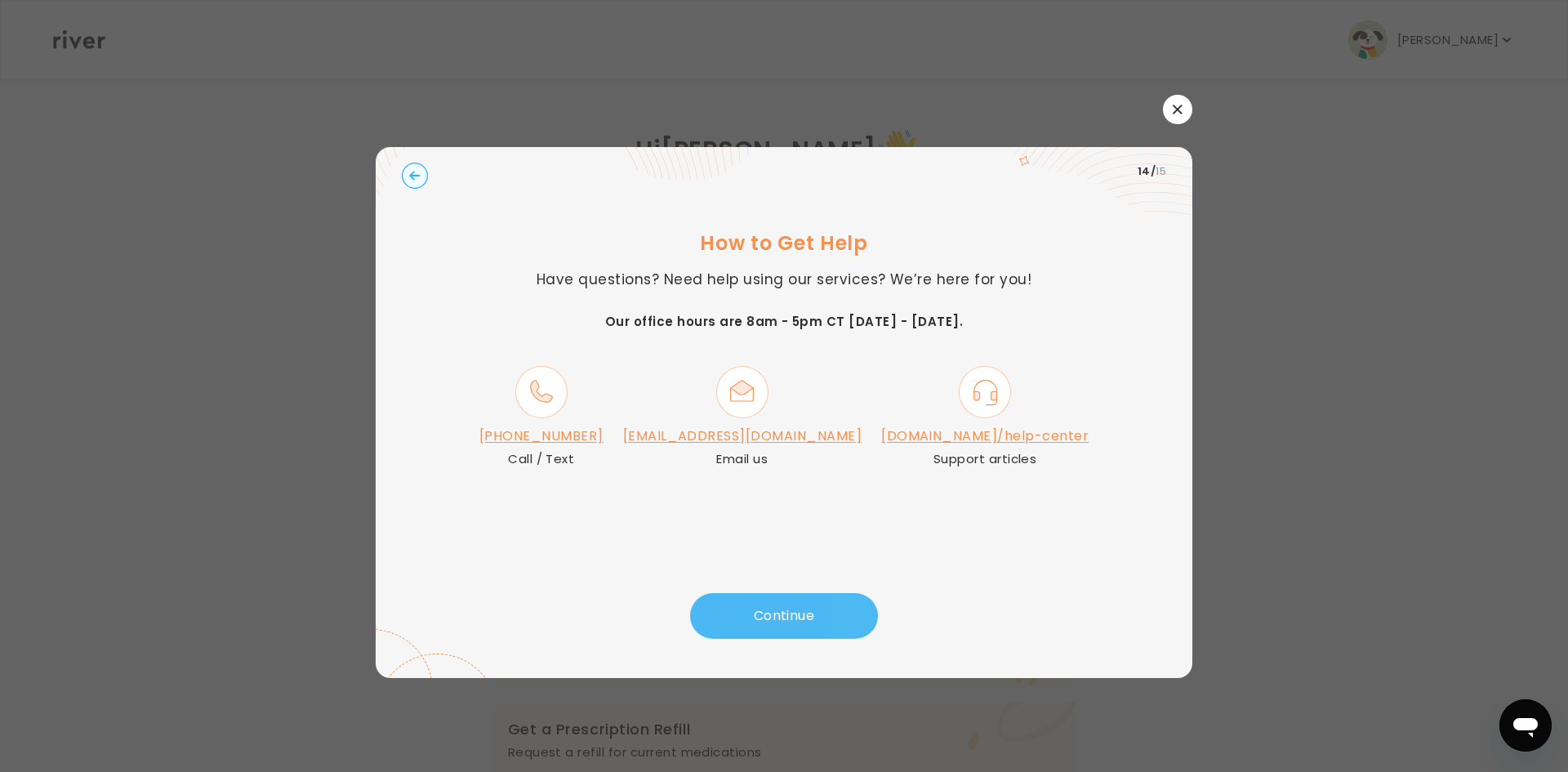
click at [797, 607] on button "Continue" at bounding box center [784, 616] width 188 height 46
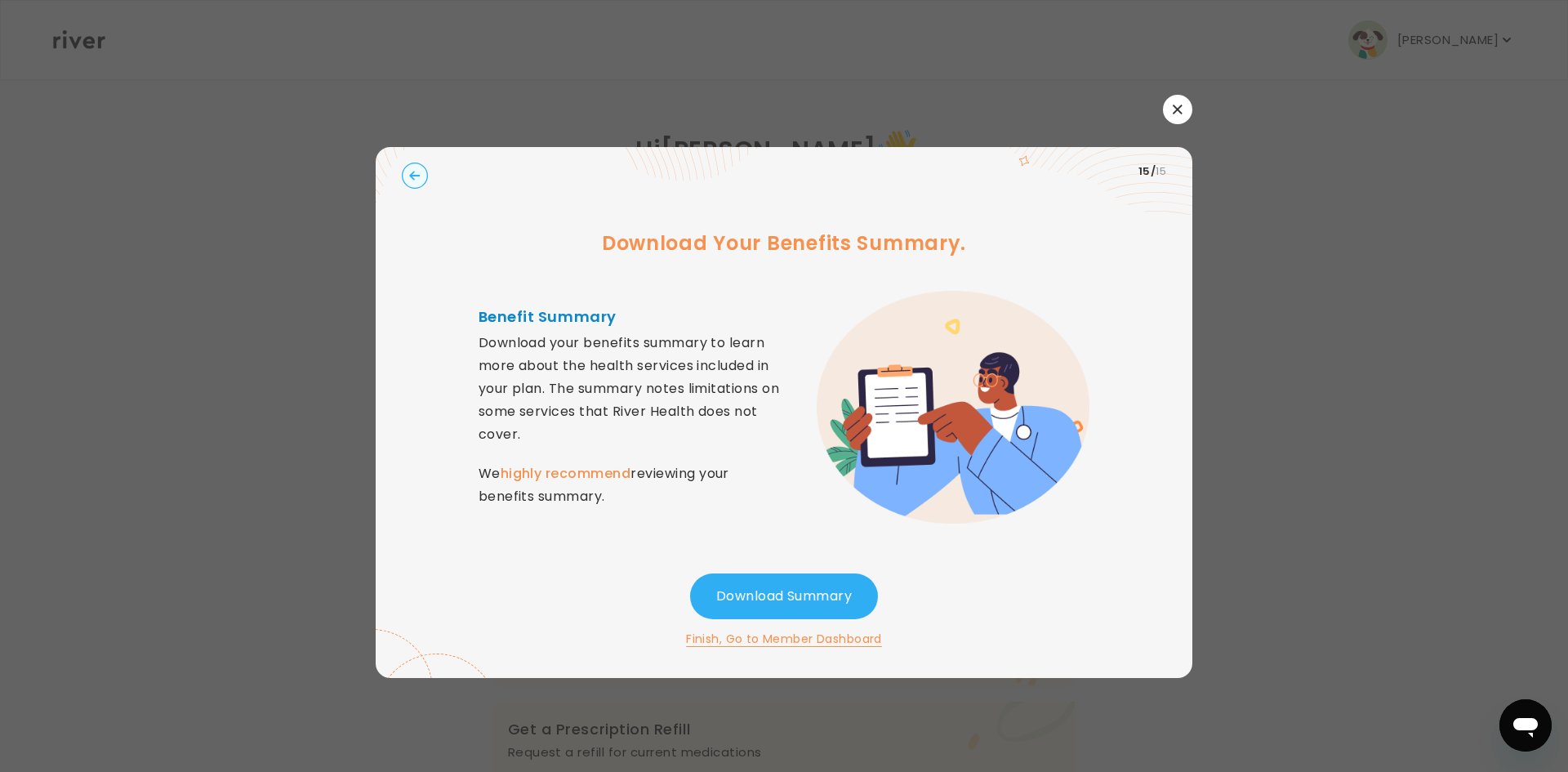
click at [1171, 119] on button "button" at bounding box center [1177, 109] width 29 height 29
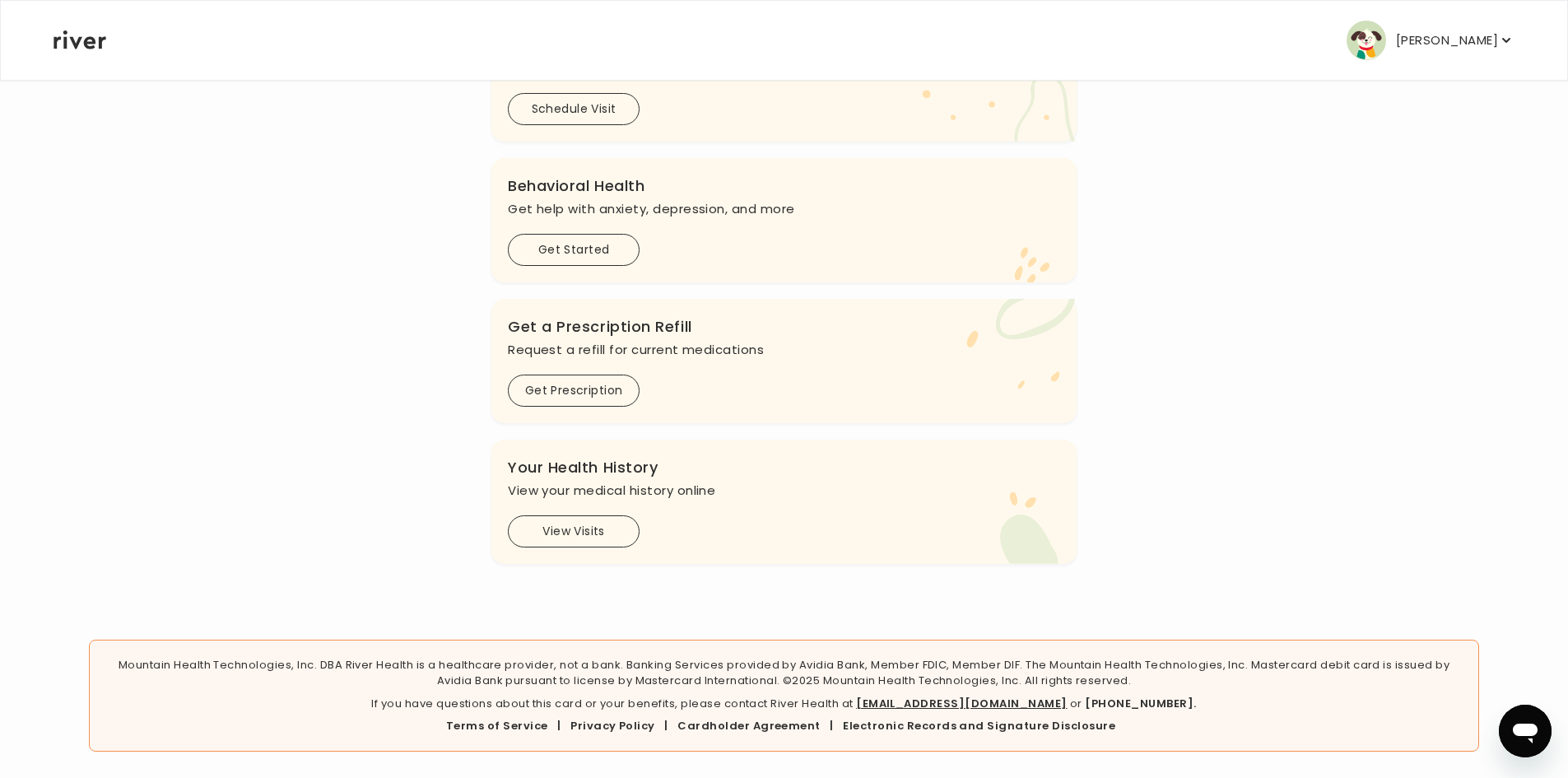
scroll to position [79, 0]
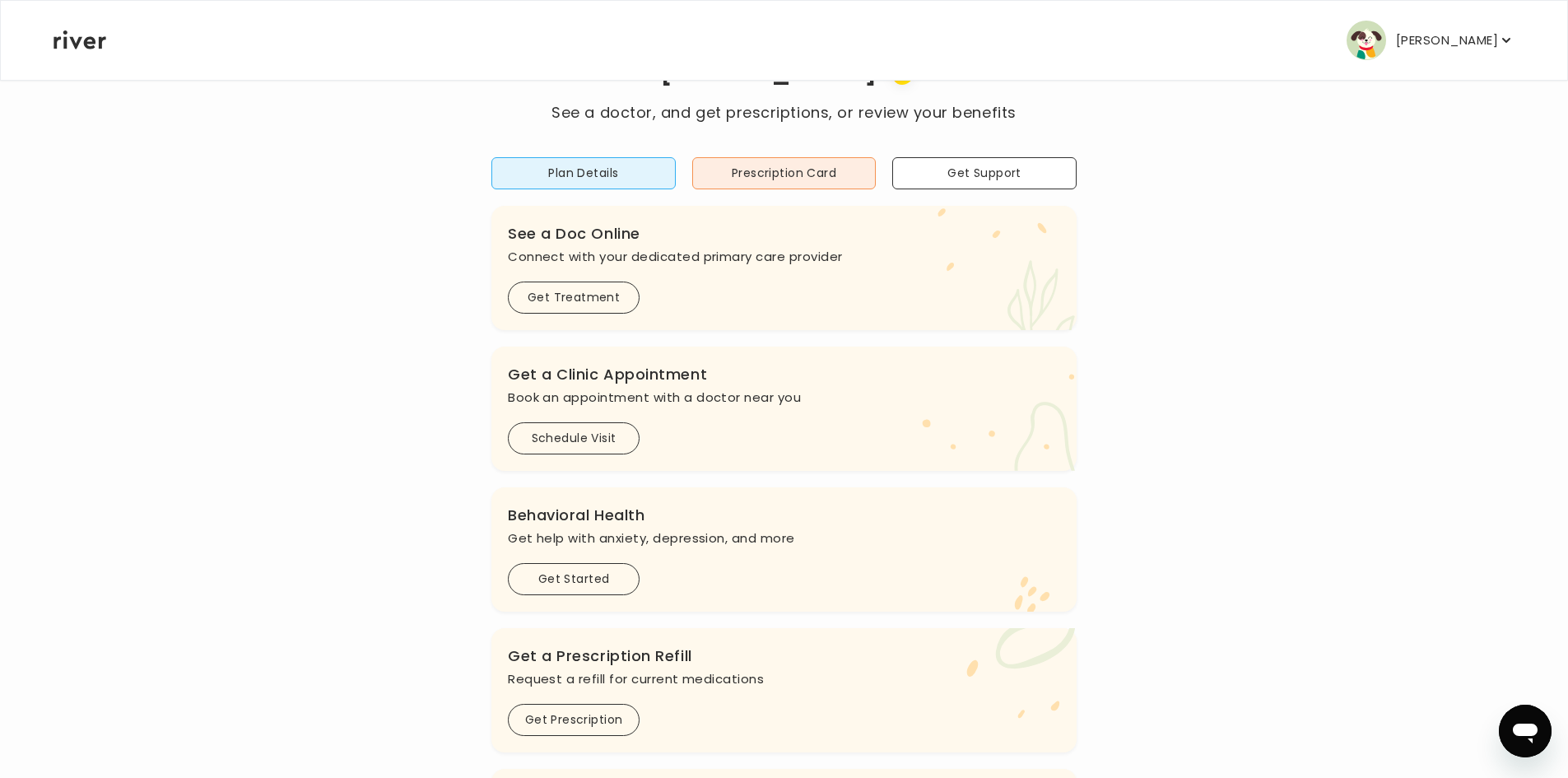
click at [1404, 46] on p "[PERSON_NAME]" at bounding box center [1447, 40] width 102 height 23
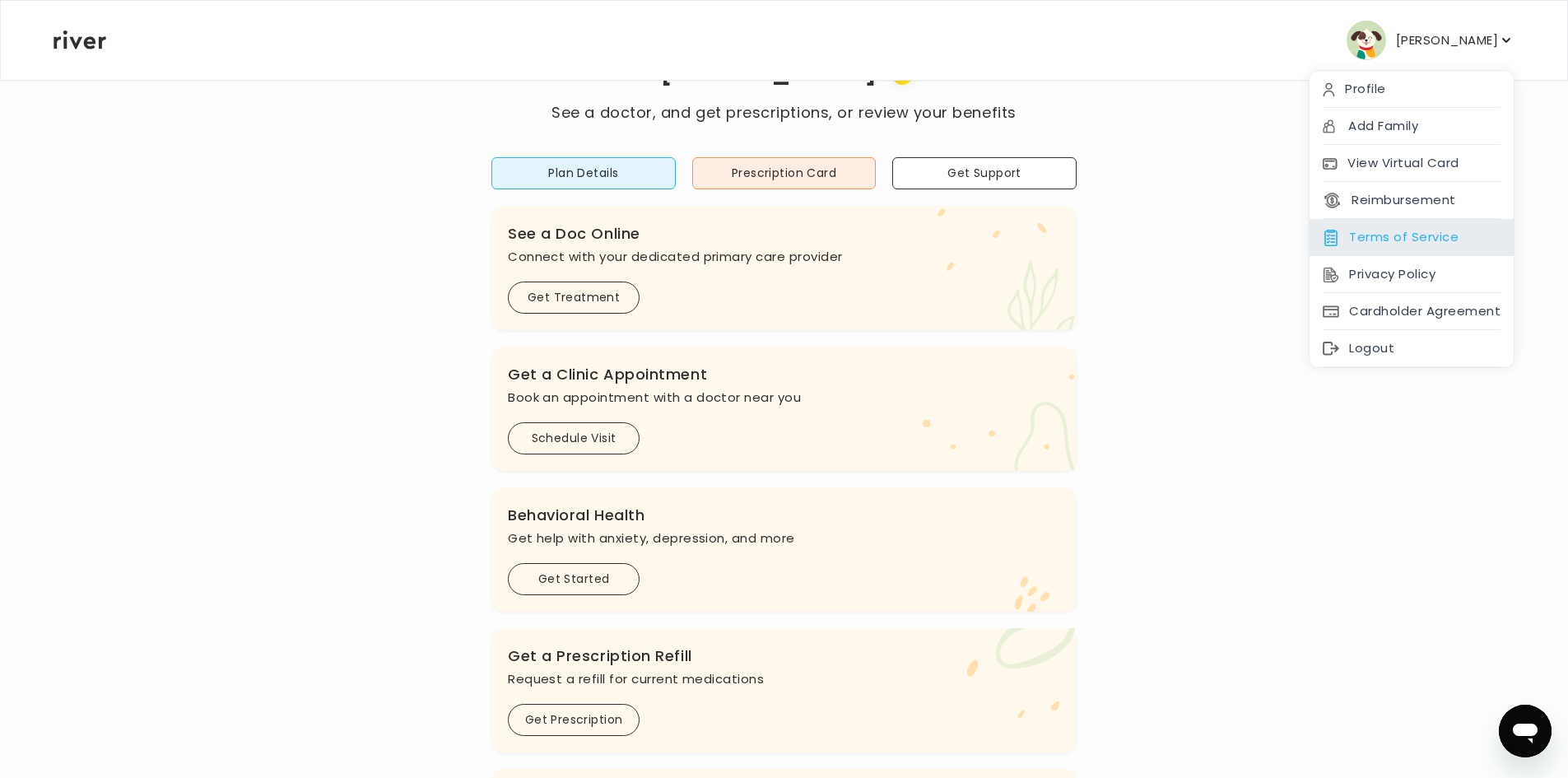
click at [1427, 244] on div "Terms of Service" at bounding box center [1411, 237] width 204 height 37
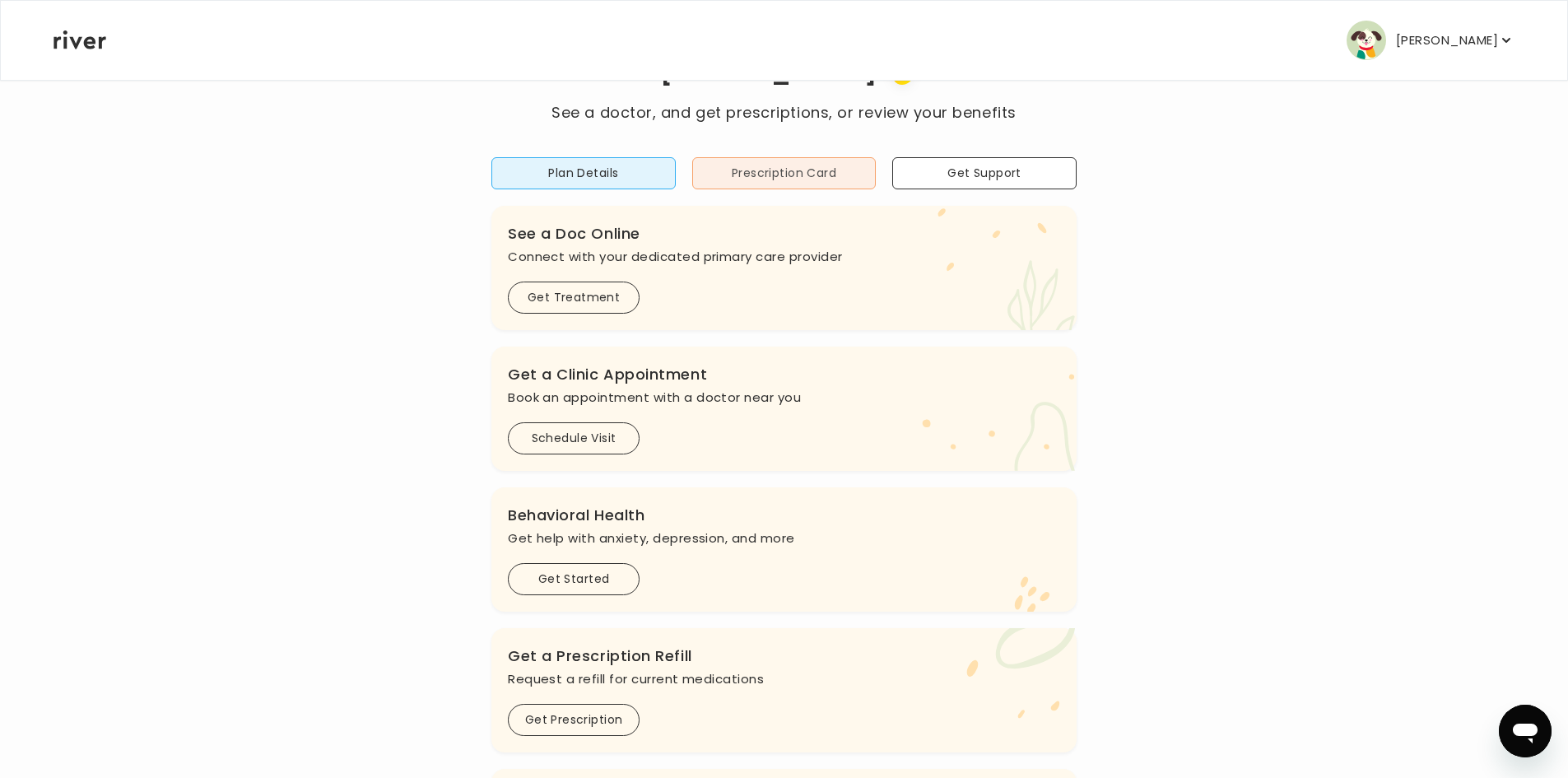
click at [780, 172] on button "Prescription Card" at bounding box center [784, 173] width 184 height 32
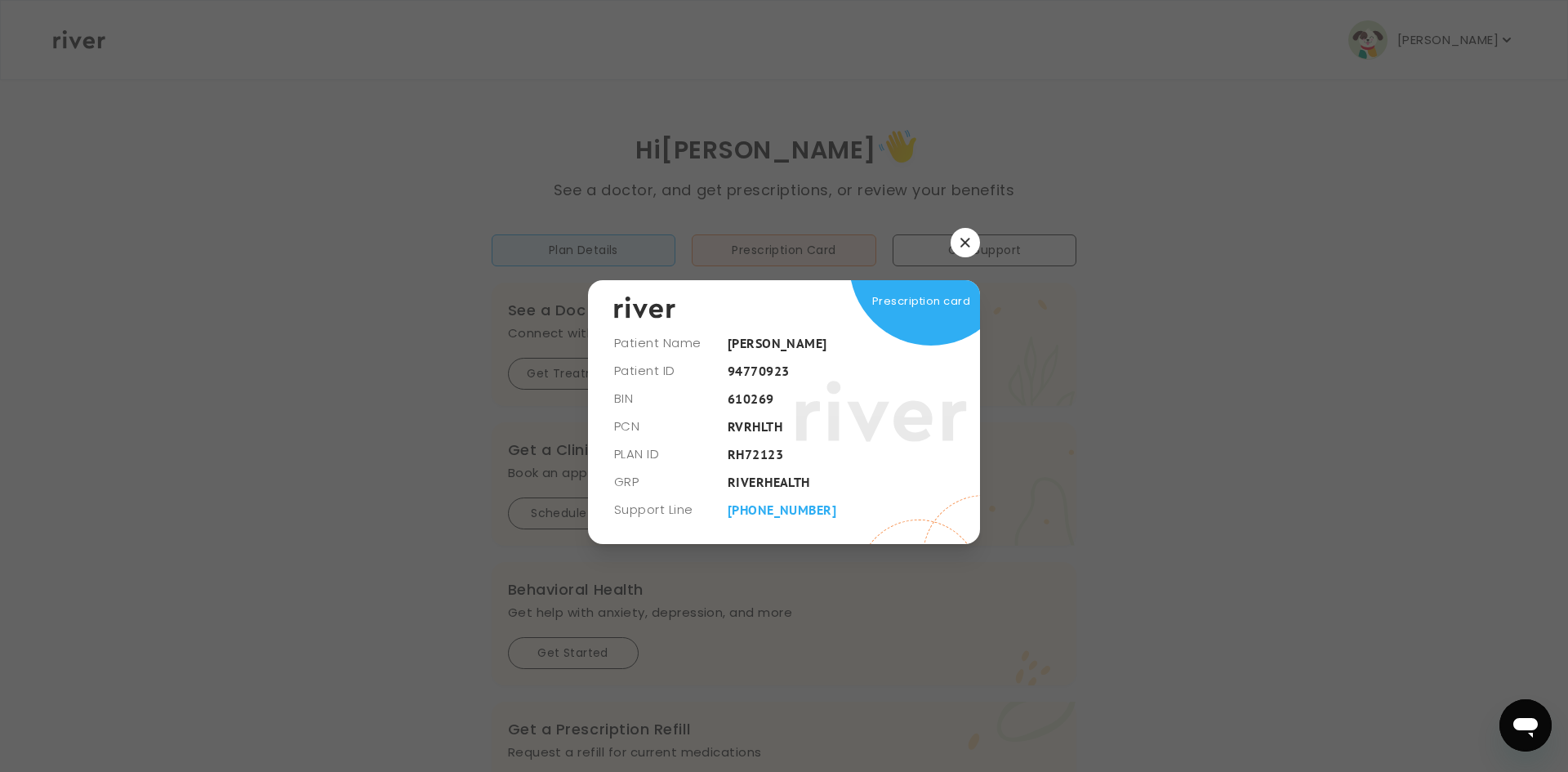
click at [982, 237] on div at bounding box center [784, 386] width 1568 height 772
click at [968, 235] on button "button" at bounding box center [965, 243] width 29 height 29
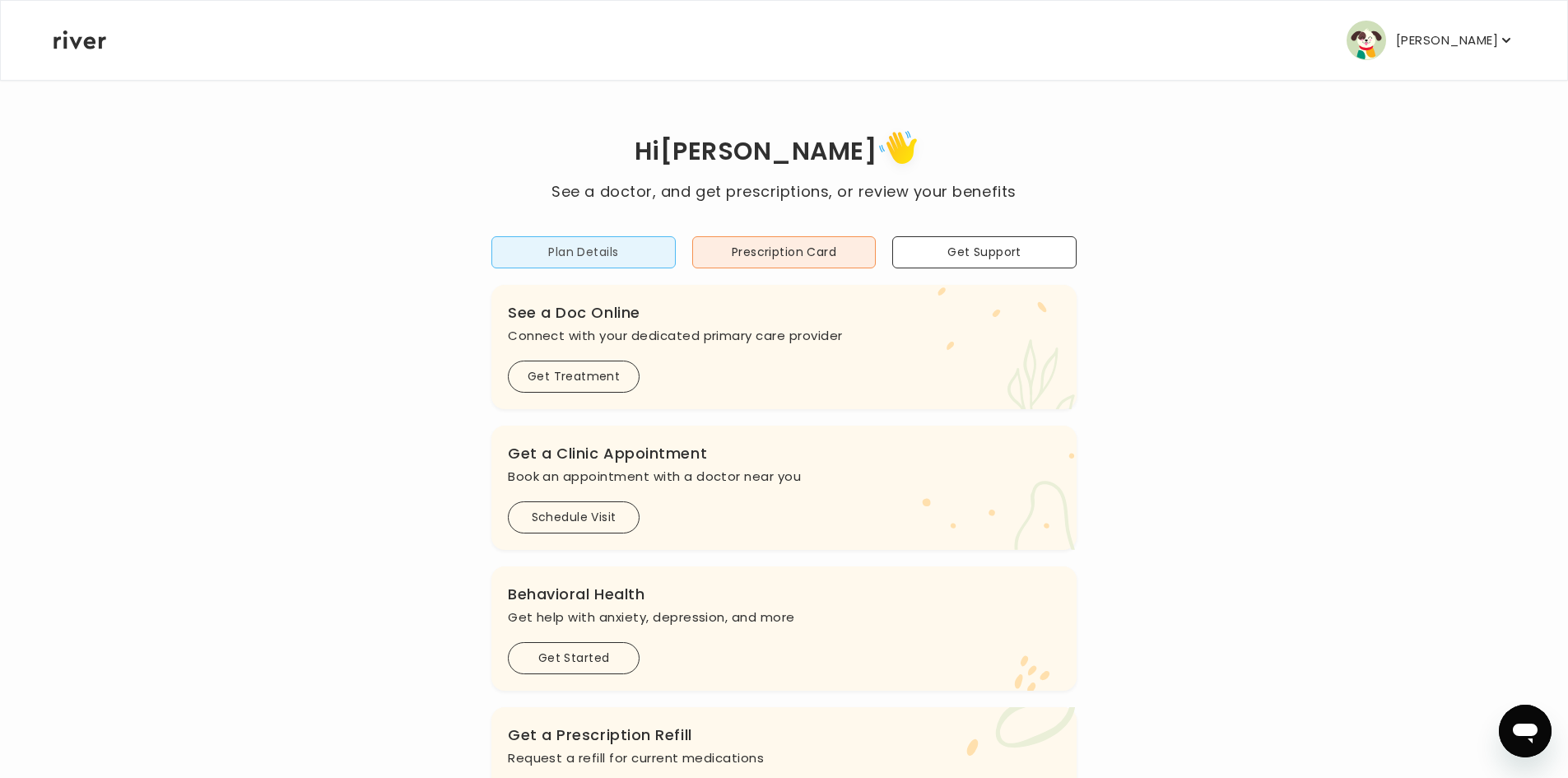
click at [635, 246] on button "Plan Details" at bounding box center [583, 252] width 184 height 32
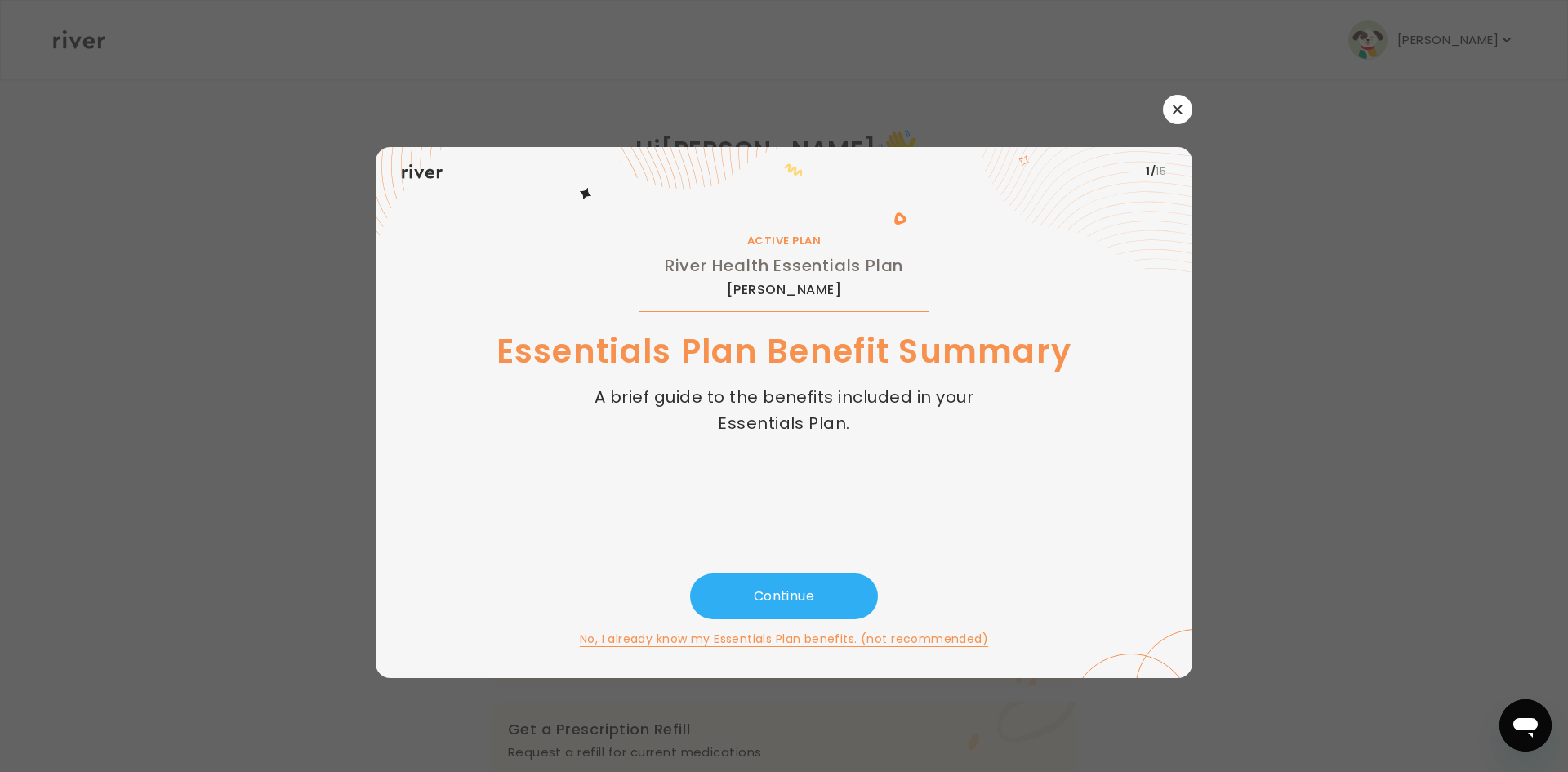
drag, startPoint x: 1175, startPoint y: 103, endPoint x: 1387, endPoint y: 37, distance: 222.0
click at [1177, 104] on icon "button" at bounding box center [1177, 108] width 9 height 9
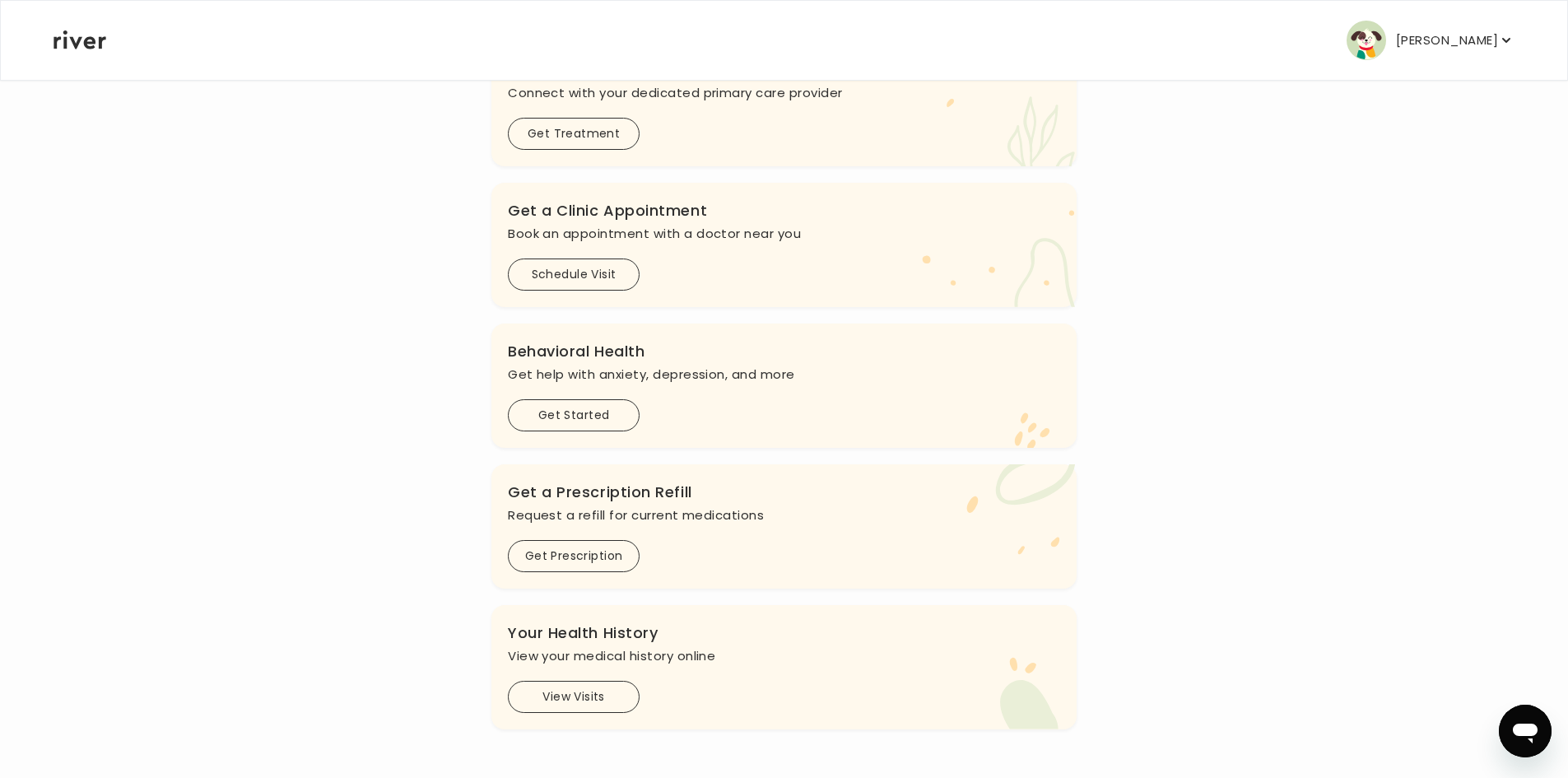
scroll to position [330, 0]
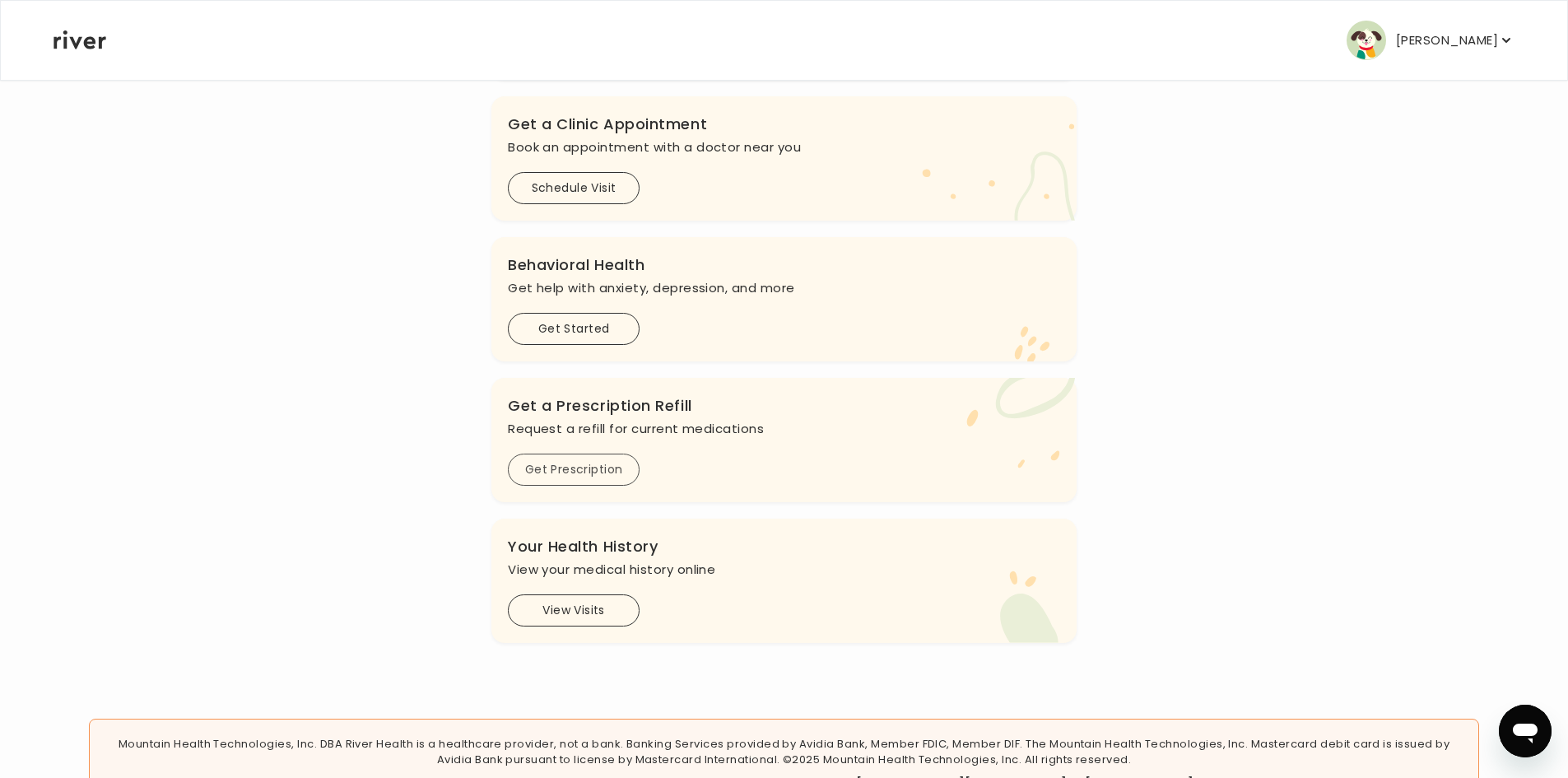
click at [597, 466] on button "Get Prescription" at bounding box center [573, 469] width 132 height 32
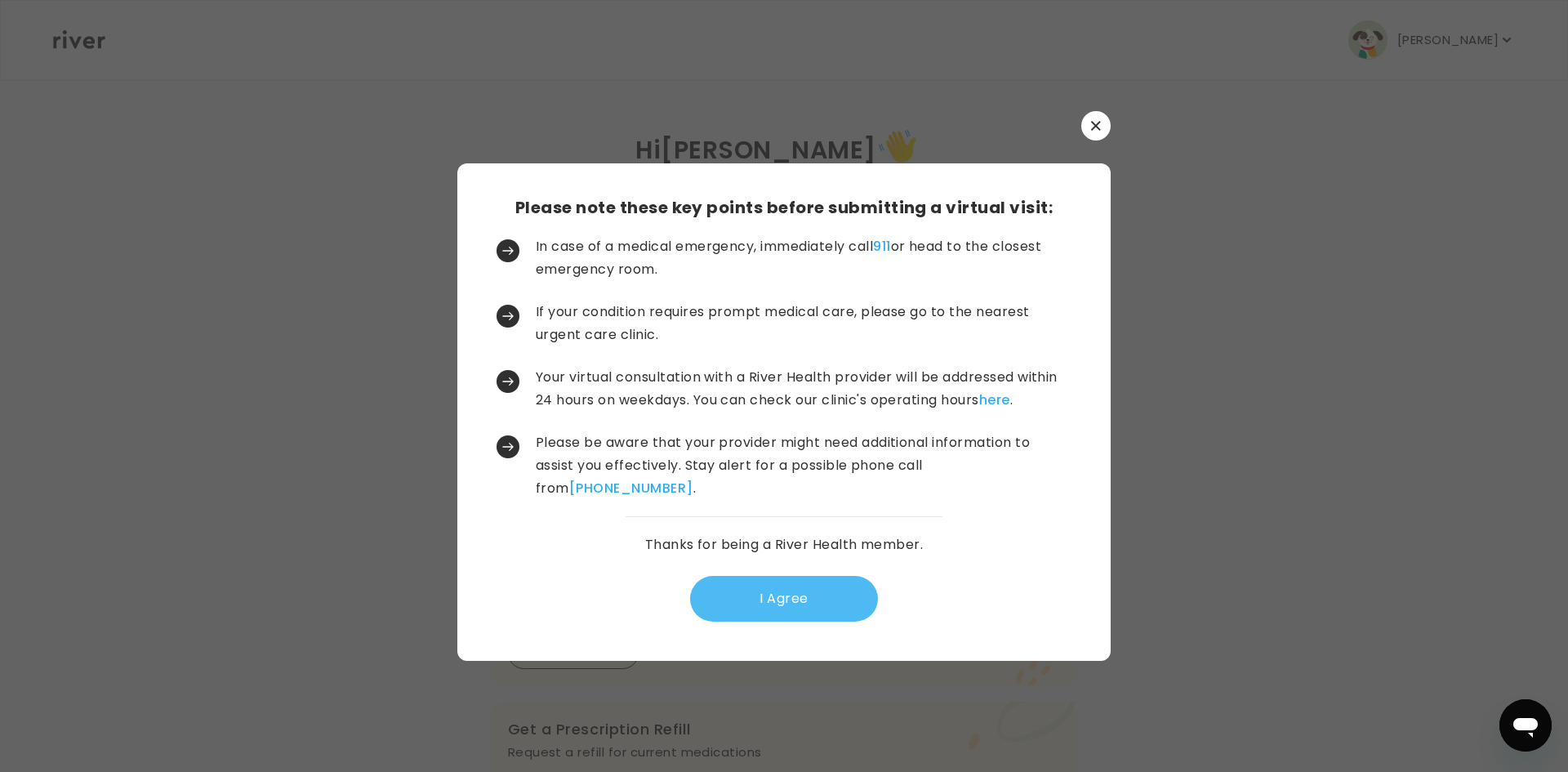
click at [800, 593] on button "I Agree" at bounding box center [784, 599] width 188 height 46
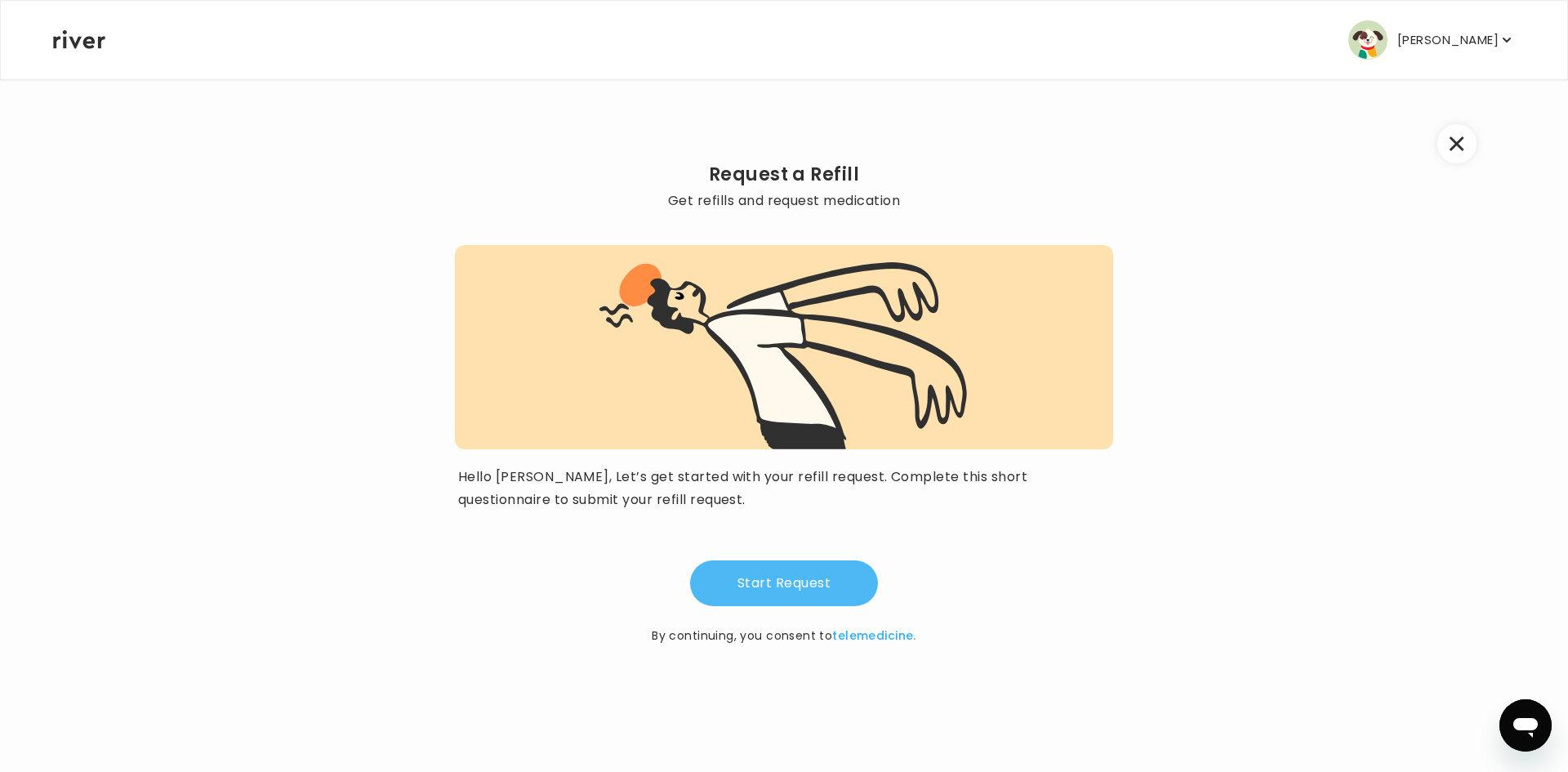
click at [831, 583] on button "Start Request" at bounding box center [784, 583] width 188 height 46
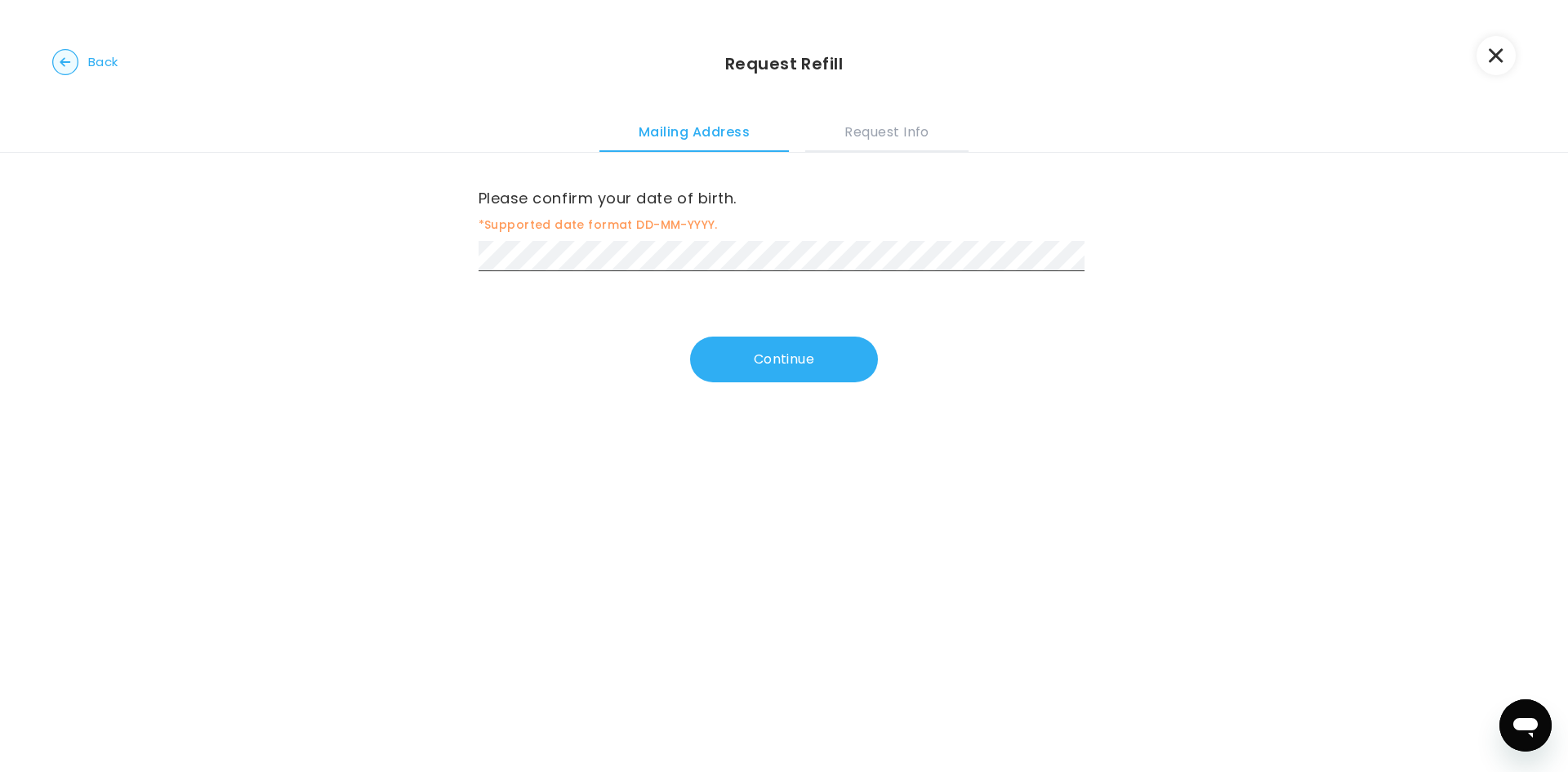
click at [1497, 50] on icon "button" at bounding box center [1495, 55] width 15 height 15
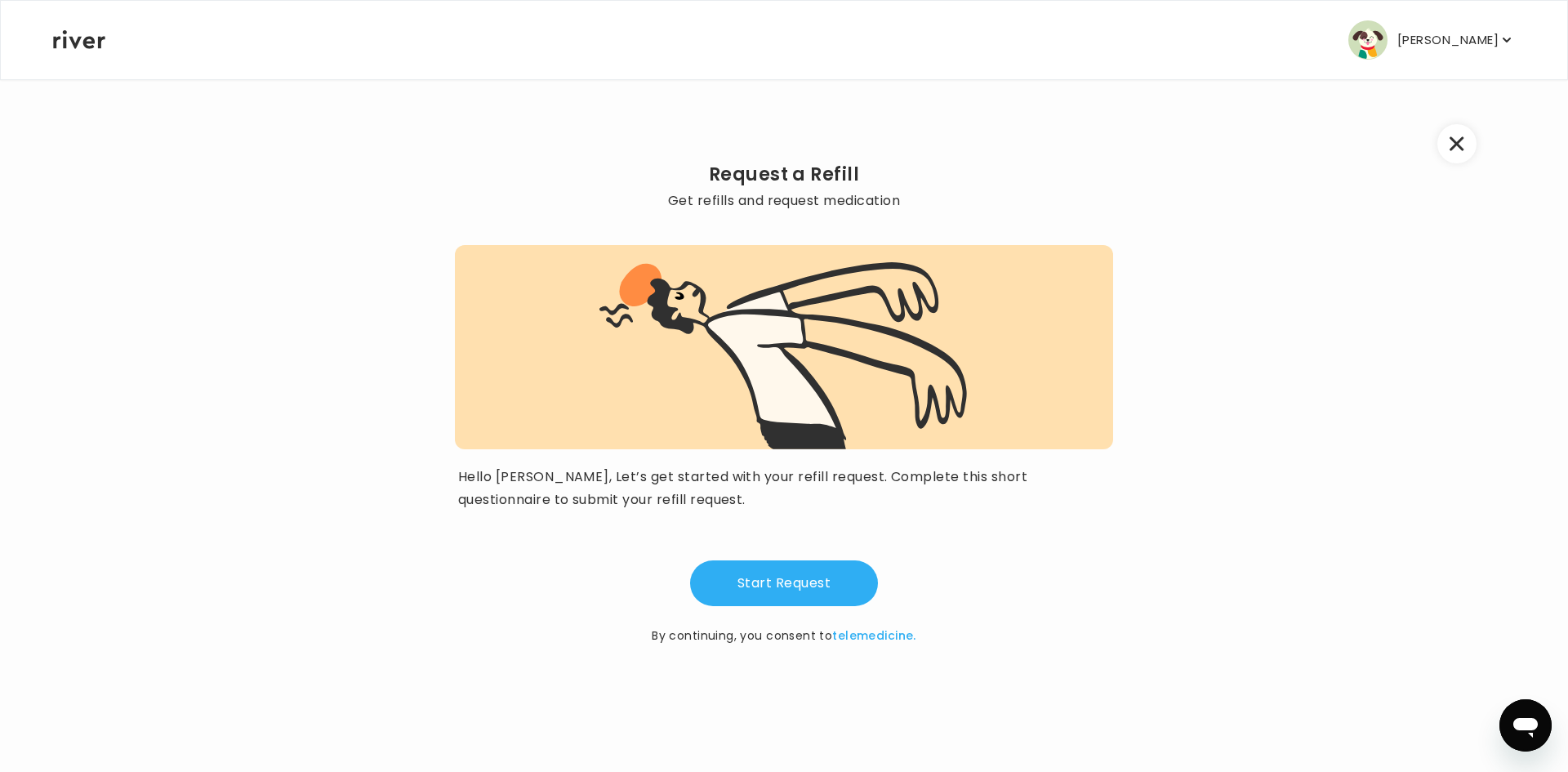
click at [1459, 141] on icon "button" at bounding box center [1456, 144] width 14 height 14
click at [1460, 51] on button "[PERSON_NAME]" at bounding box center [1431, 40] width 166 height 39
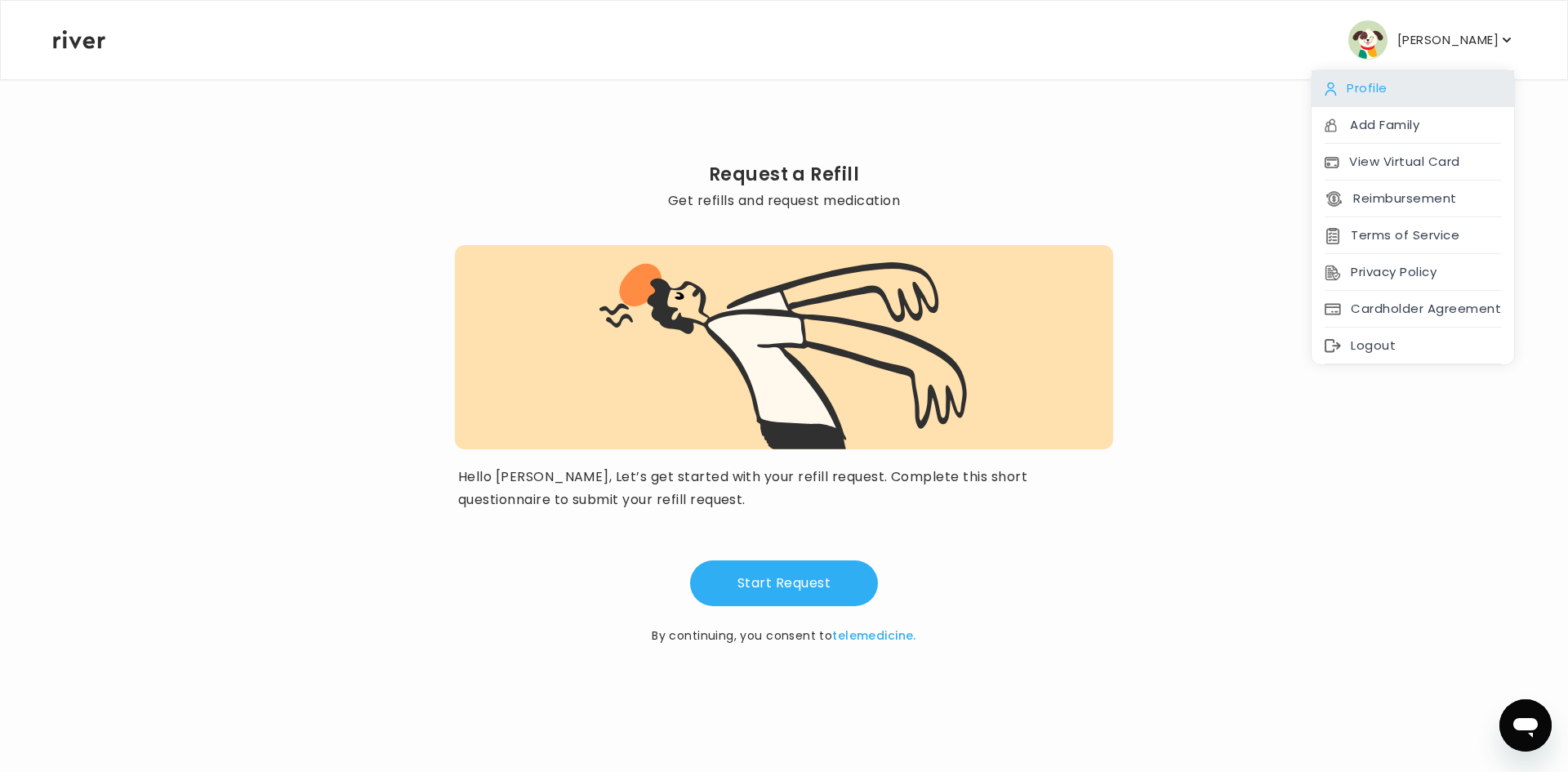
click at [1437, 77] on div "Profile" at bounding box center [1412, 88] width 202 height 37
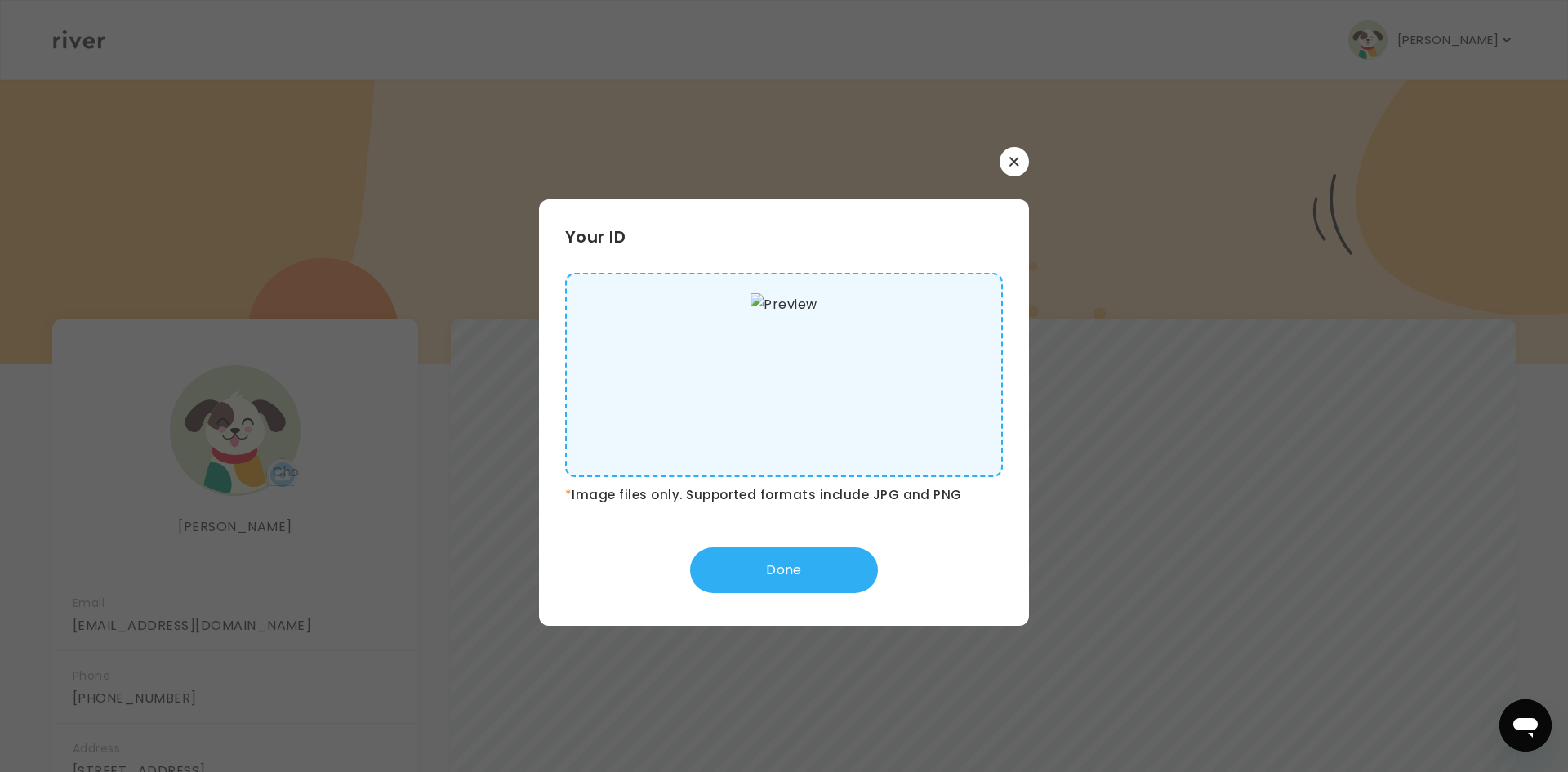
click at [1010, 155] on button "button" at bounding box center [1014, 161] width 29 height 29
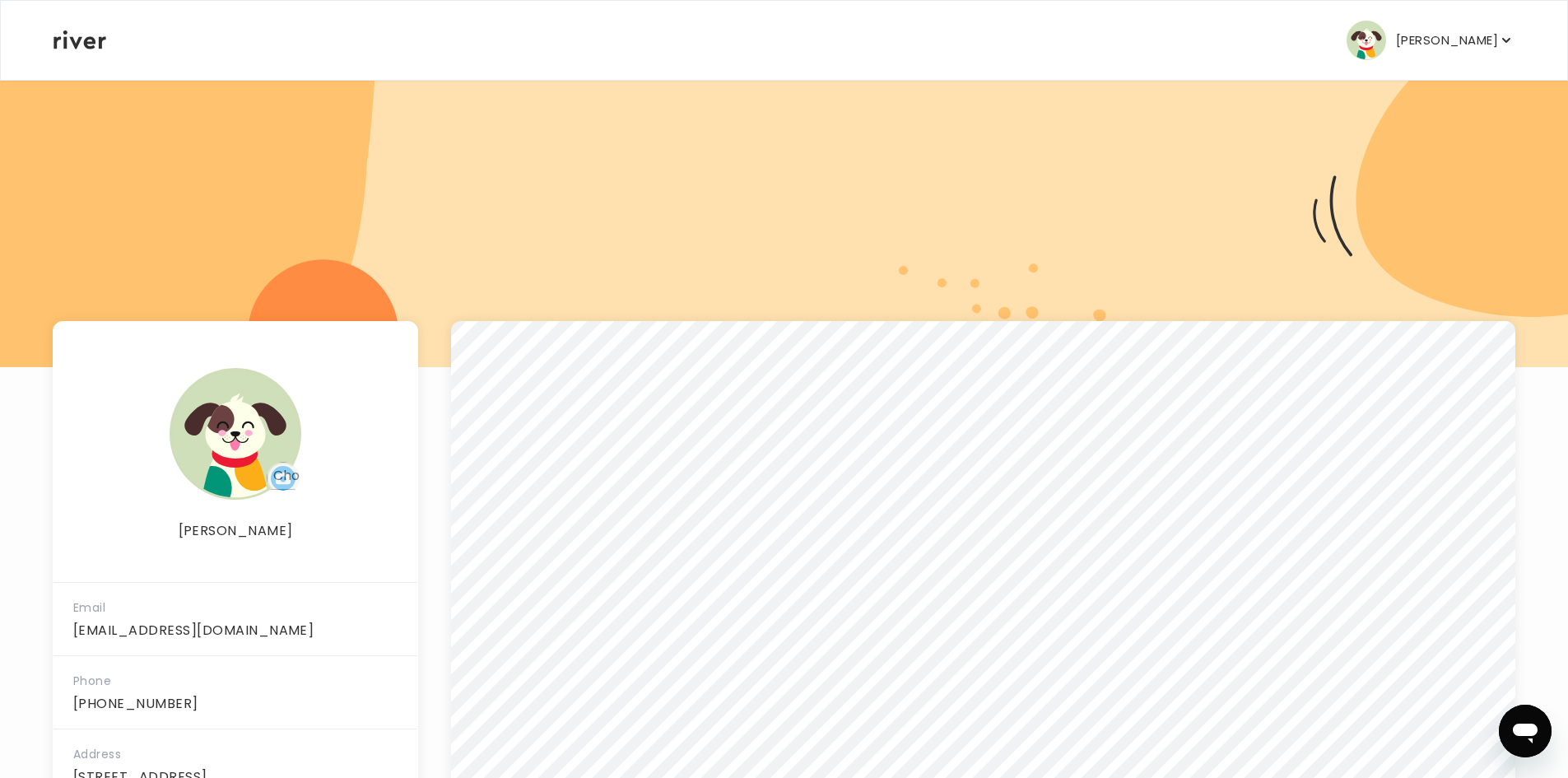
click at [1455, 40] on p "[PERSON_NAME]" at bounding box center [1447, 40] width 102 height 23
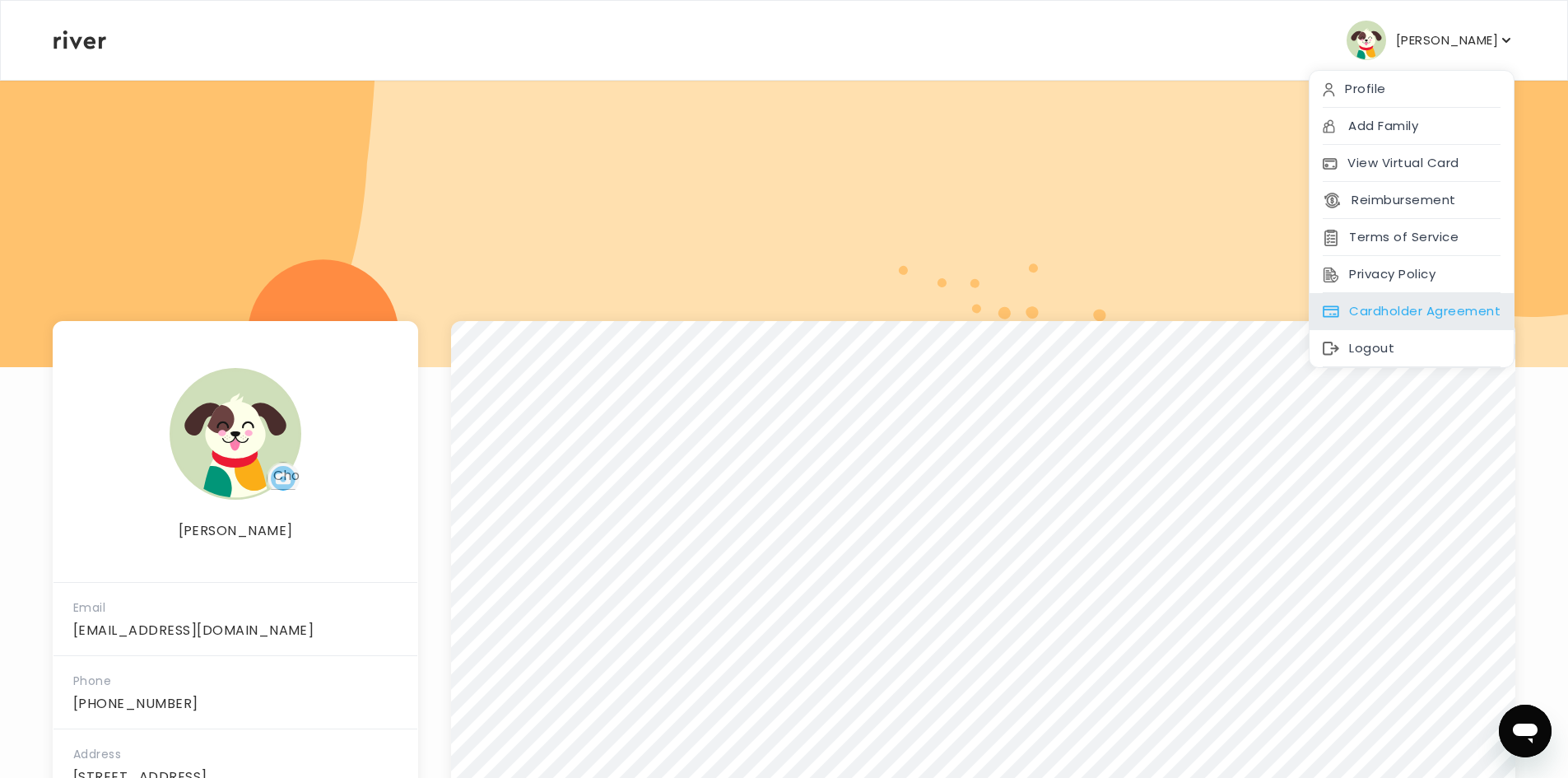
click at [1392, 295] on div "Cardholder Agreement" at bounding box center [1411, 312] width 204 height 37
